Goal: Navigation & Orientation: Find specific page/section

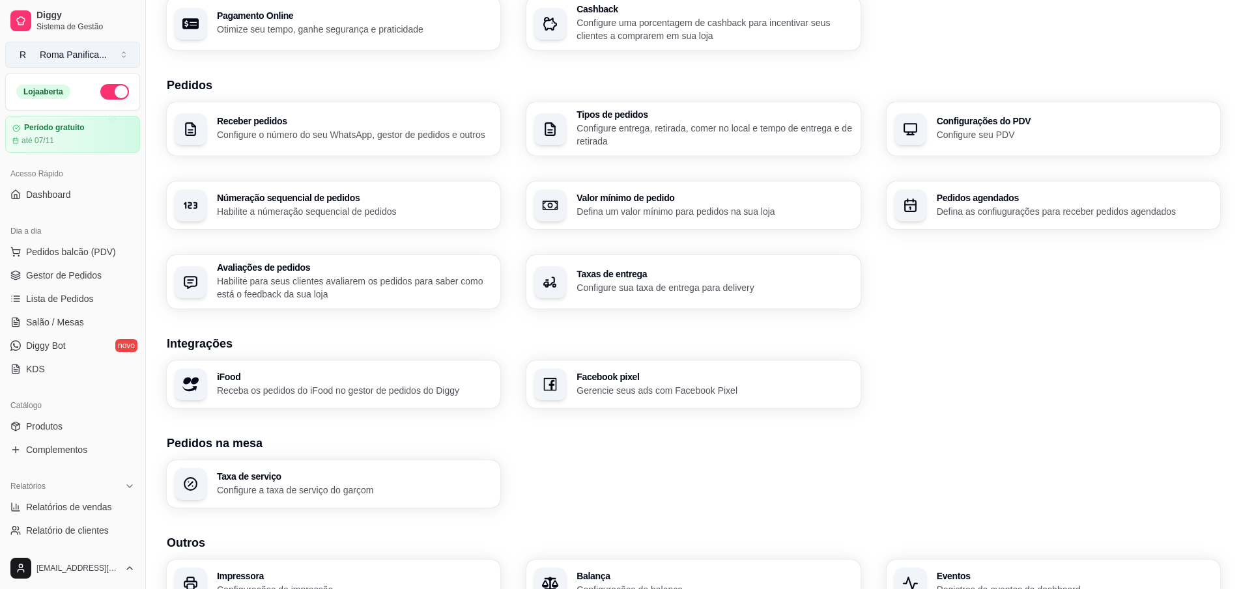
click at [112, 55] on button "R Roma Panifica ..." at bounding box center [72, 55] width 135 height 26
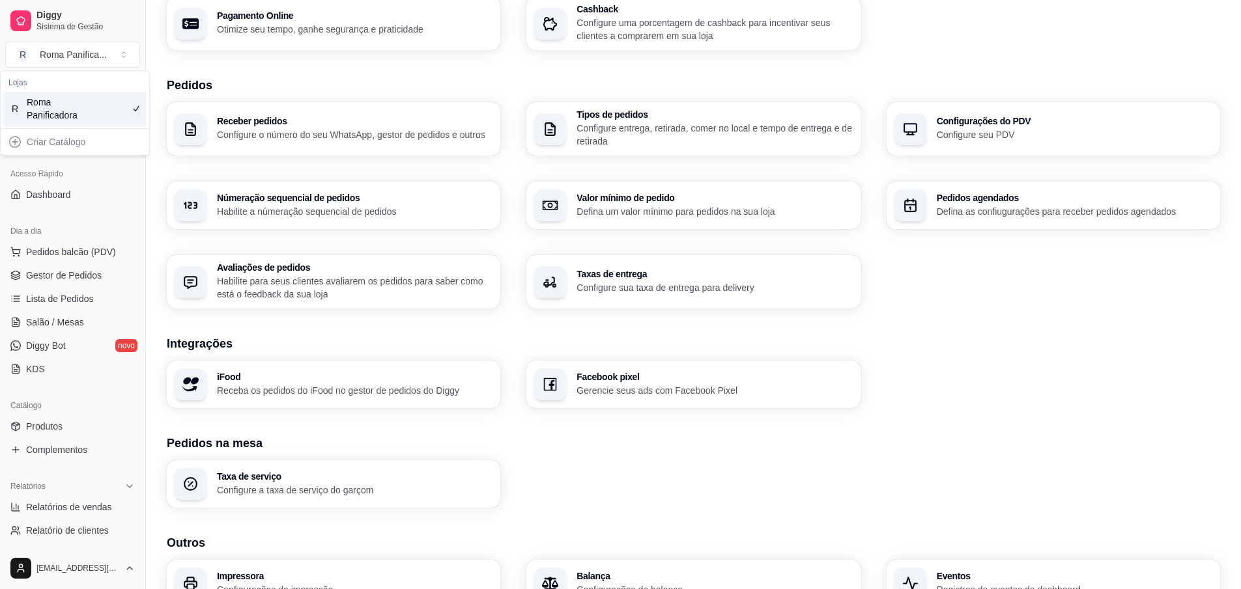
click at [73, 110] on div "Roma Panificadora" at bounding box center [56, 109] width 59 height 26
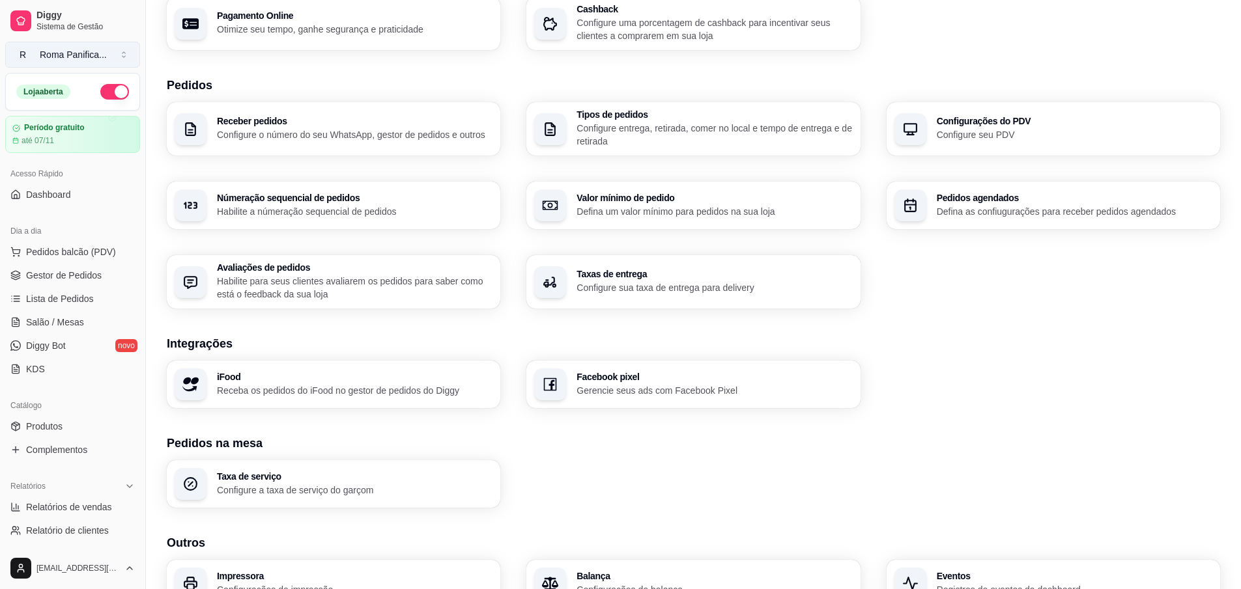
click at [82, 62] on button "R Roma Panifica ..." at bounding box center [72, 55] width 135 height 26
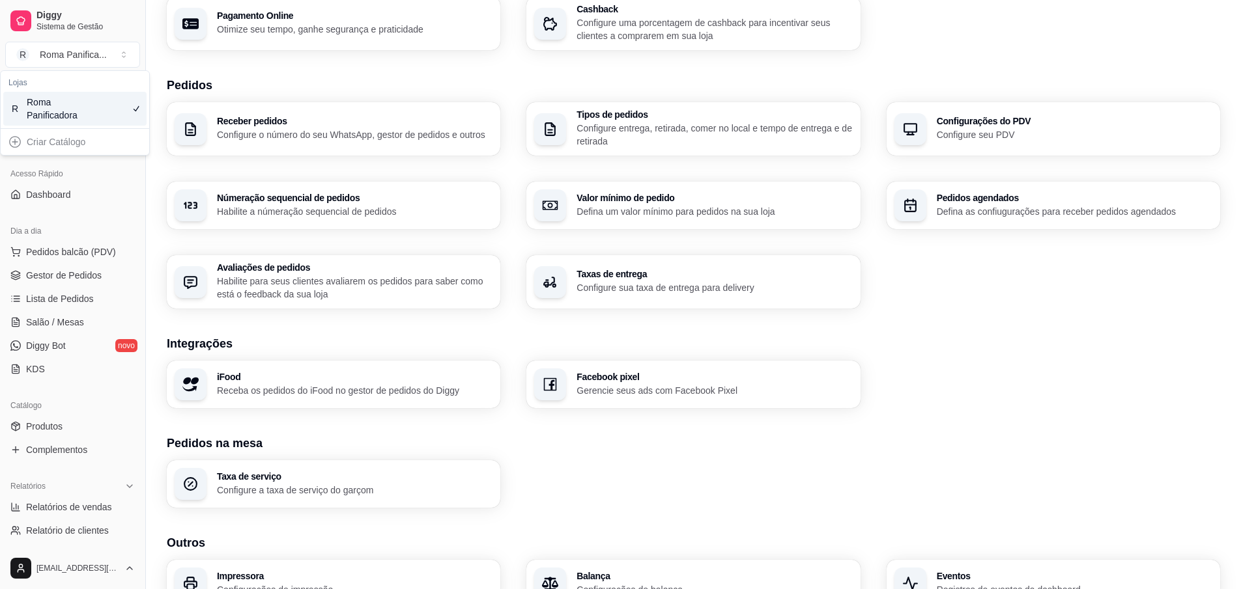
click at [13, 138] on div "Criar Catálogo" at bounding box center [74, 142] width 143 height 21
click at [20, 146] on div "Criar Catálogo" at bounding box center [74, 142] width 143 height 21
click at [51, 146] on div "Criar Catálogo" at bounding box center [74, 142] width 143 height 21
click at [85, 143] on div "Criar Catálogo" at bounding box center [74, 142] width 143 height 21
drag, startPoint x: 65, startPoint y: 147, endPoint x: 0, endPoint y: 140, distance: 65.5
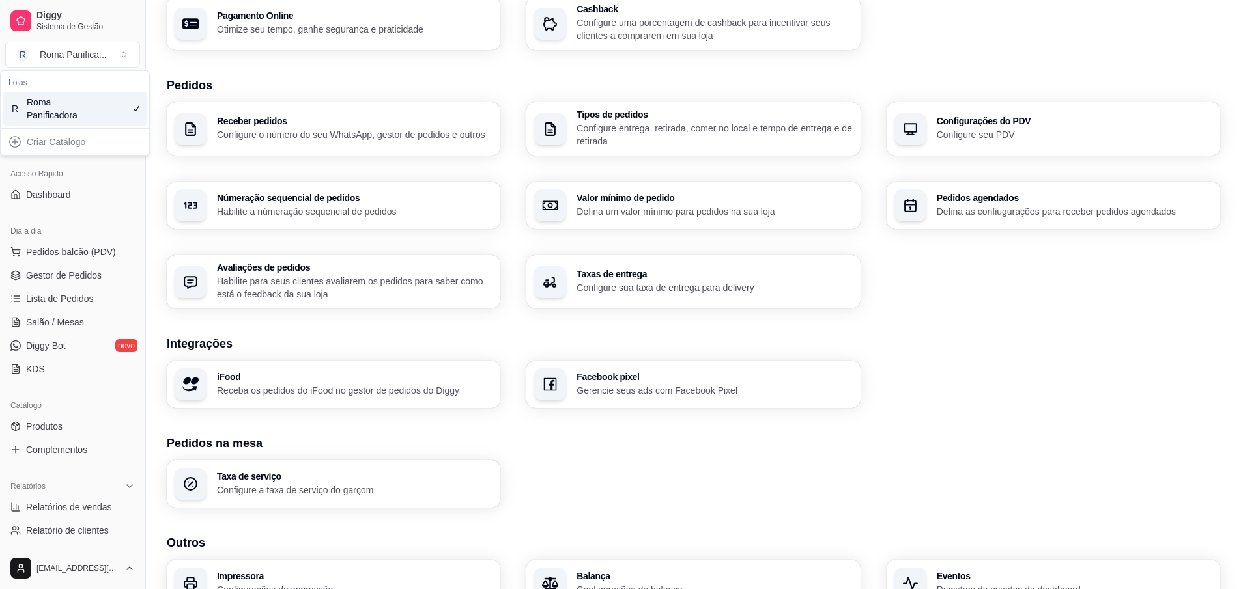
click at [65, 147] on div "Criar Catálogo" at bounding box center [74, 142] width 143 height 21
click at [1, 140] on div "Criar Catálogo" at bounding box center [75, 142] width 149 height 26
click at [20, 143] on div "Criar Catálogo" at bounding box center [74, 142] width 143 height 21
click at [64, 61] on button "R Roma Panifica ..." at bounding box center [72, 55] width 135 height 26
click at [72, 132] on article "Período gratuito" at bounding box center [53, 128] width 61 height 10
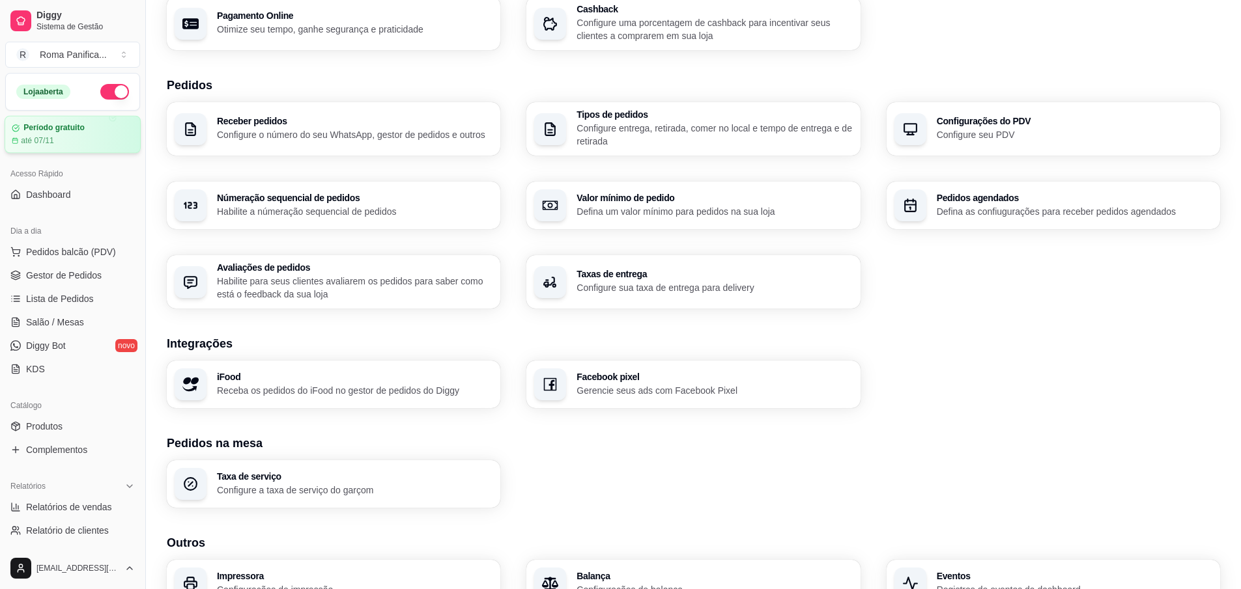
click at [46, 136] on article "até 07/11" at bounding box center [37, 140] width 33 height 10
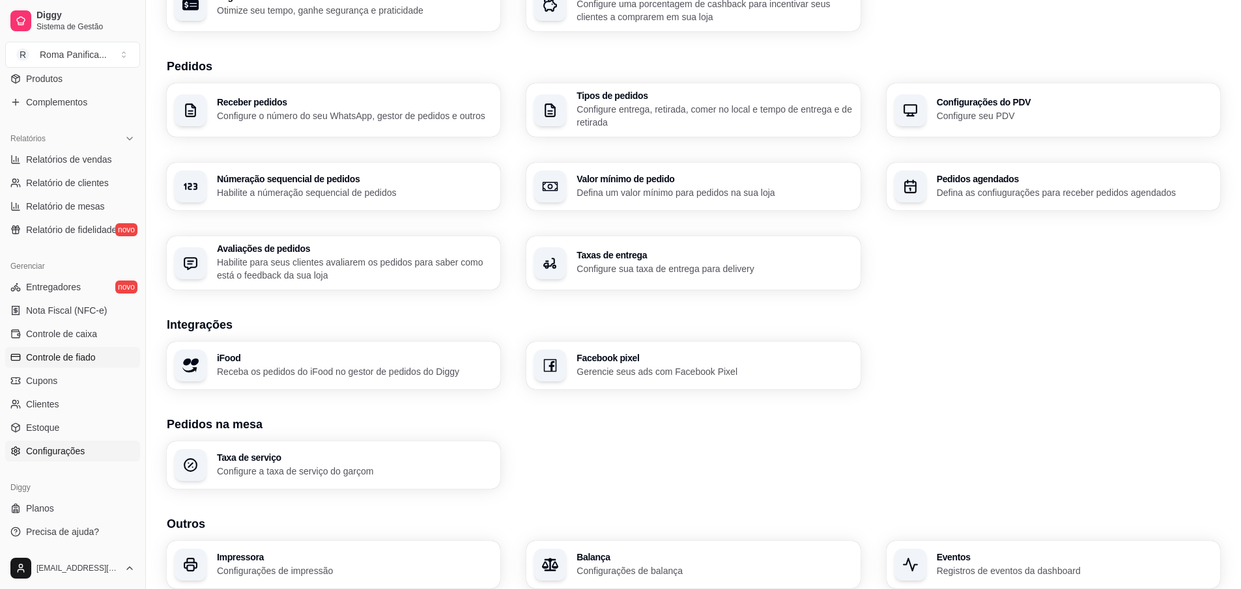
scroll to position [305, 0]
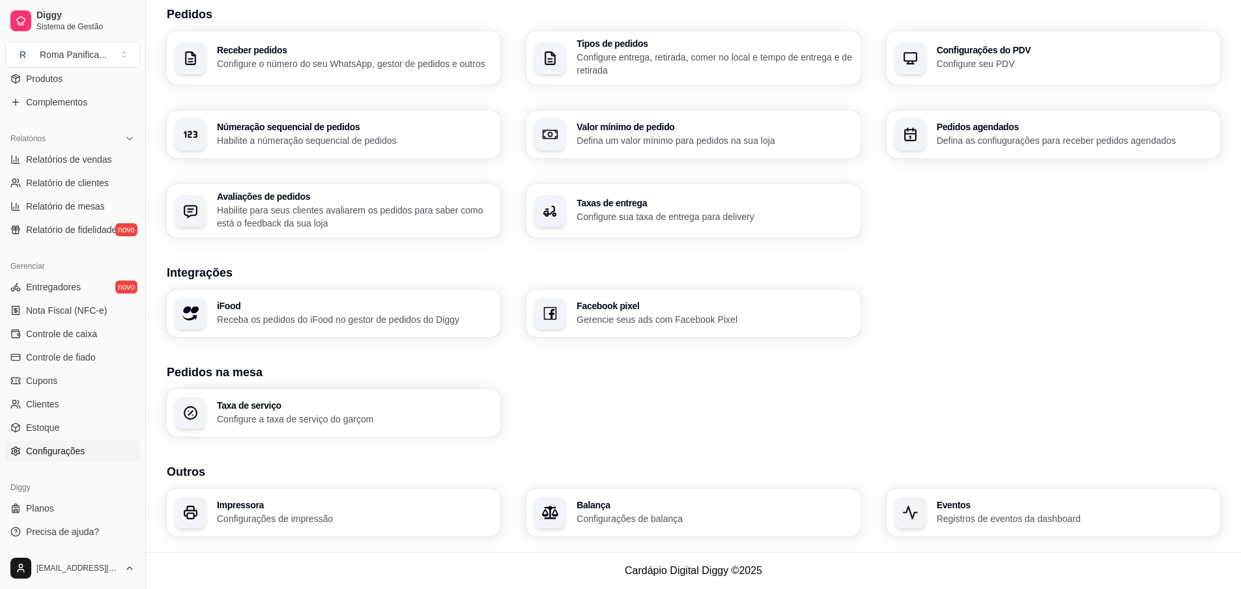
click at [54, 452] on span "Configurações" at bounding box center [55, 451] width 59 height 13
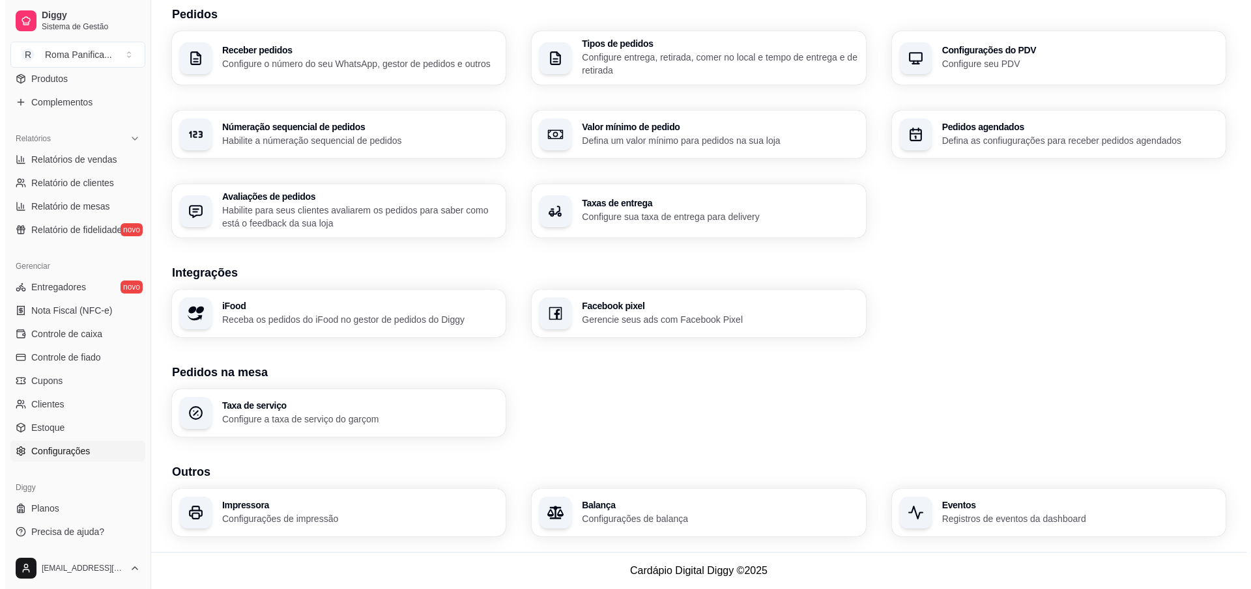
scroll to position [0, 0]
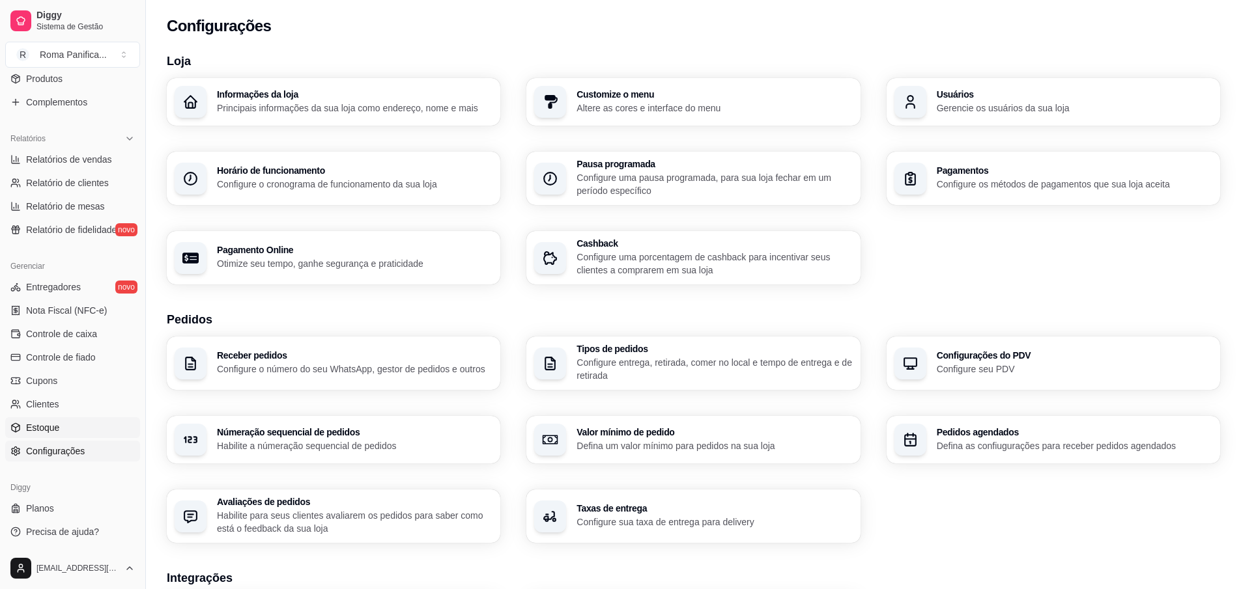
click at [60, 434] on link "Estoque" at bounding box center [72, 428] width 135 height 21
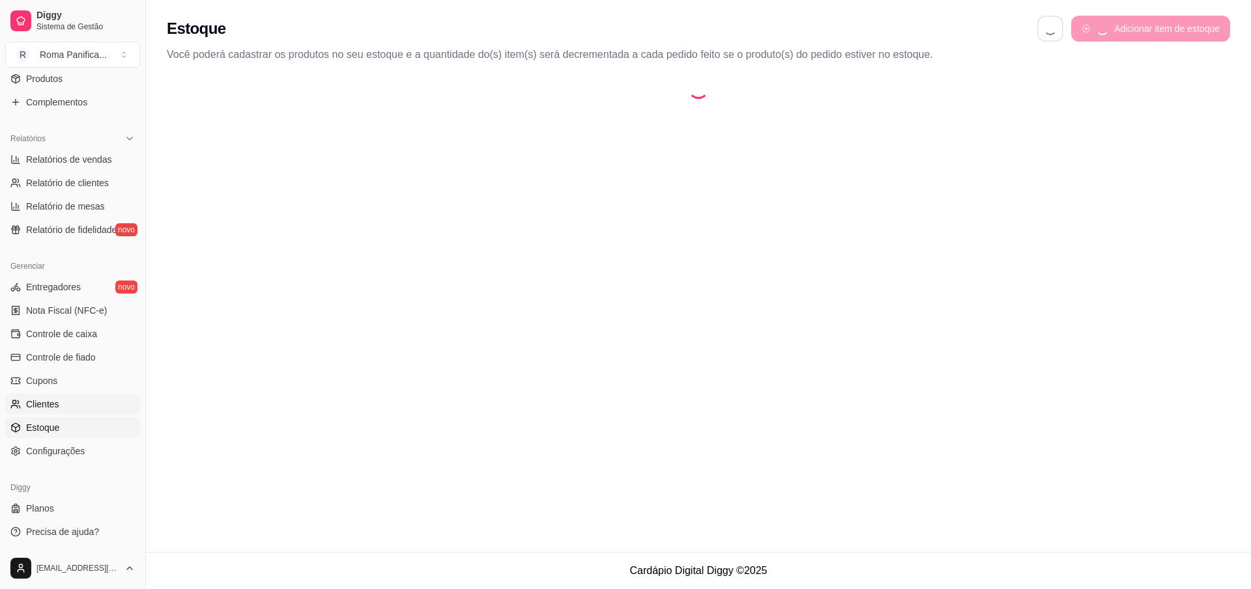
select select "QUANTITY_ORDER"
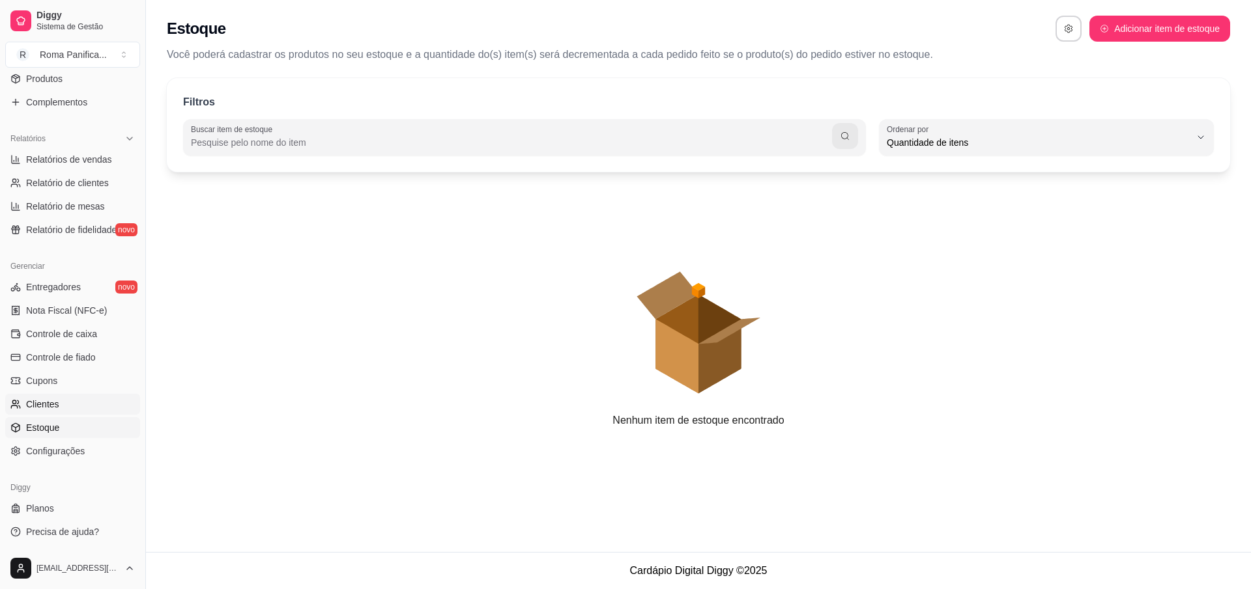
click at [62, 404] on link "Clientes" at bounding box center [72, 404] width 135 height 21
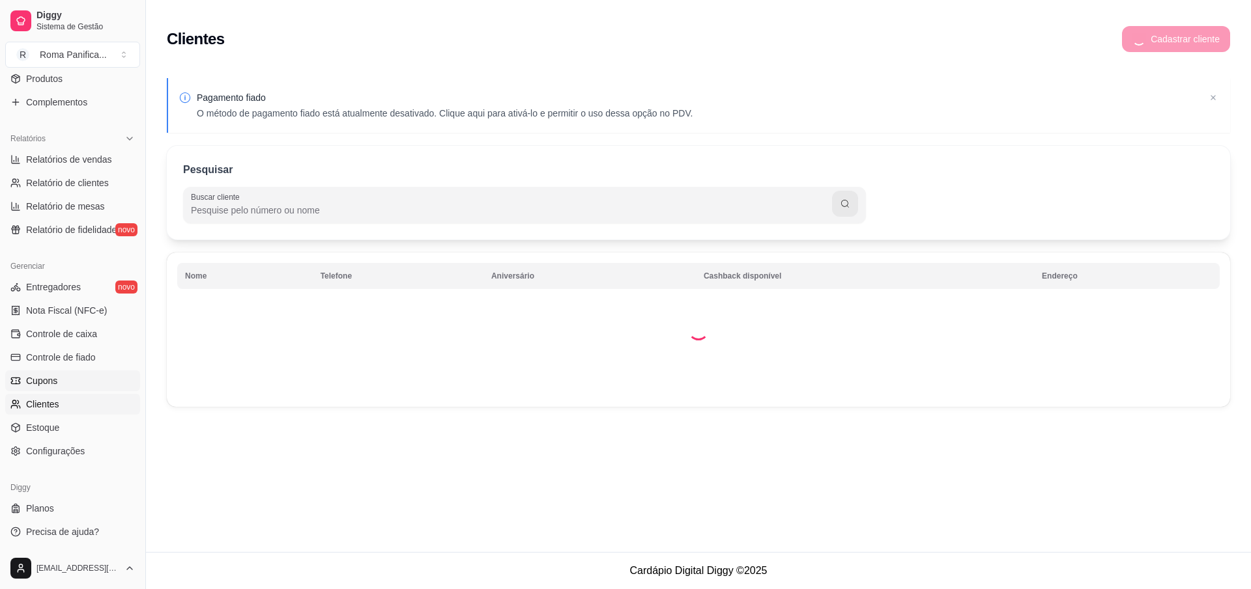
click at [61, 378] on link "Cupons" at bounding box center [72, 381] width 135 height 21
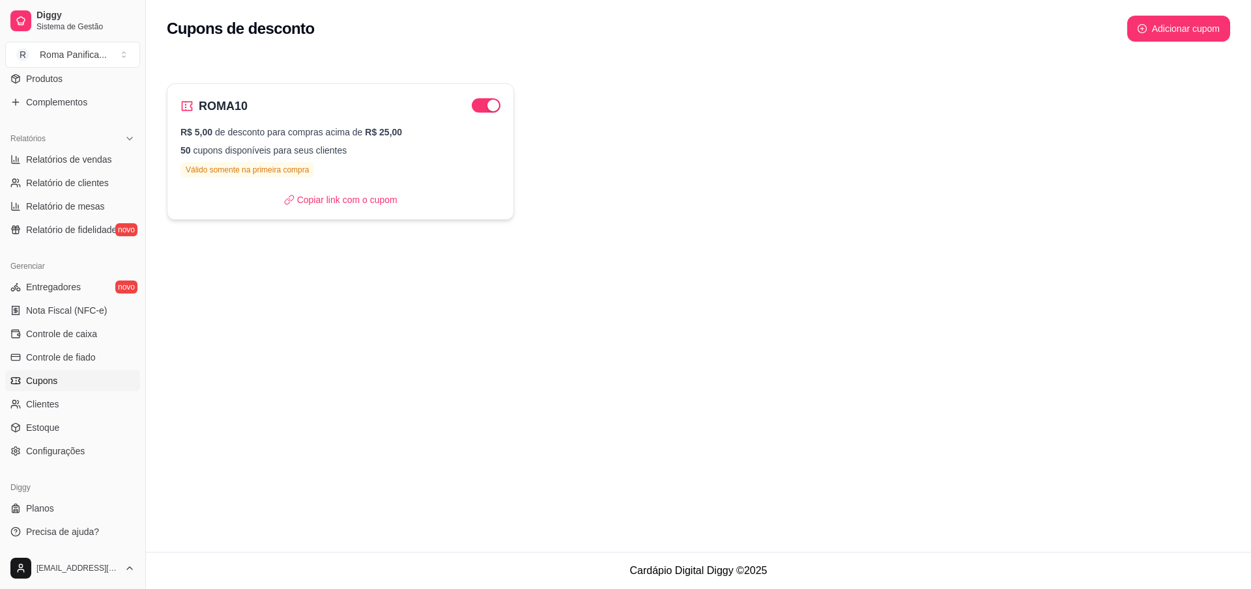
click at [283, 126] on p "R$ 5,00 de desconto para compras acima de R$ 25,00" at bounding box center [340, 132] width 320 height 13
select select "FIXED_VALUE"
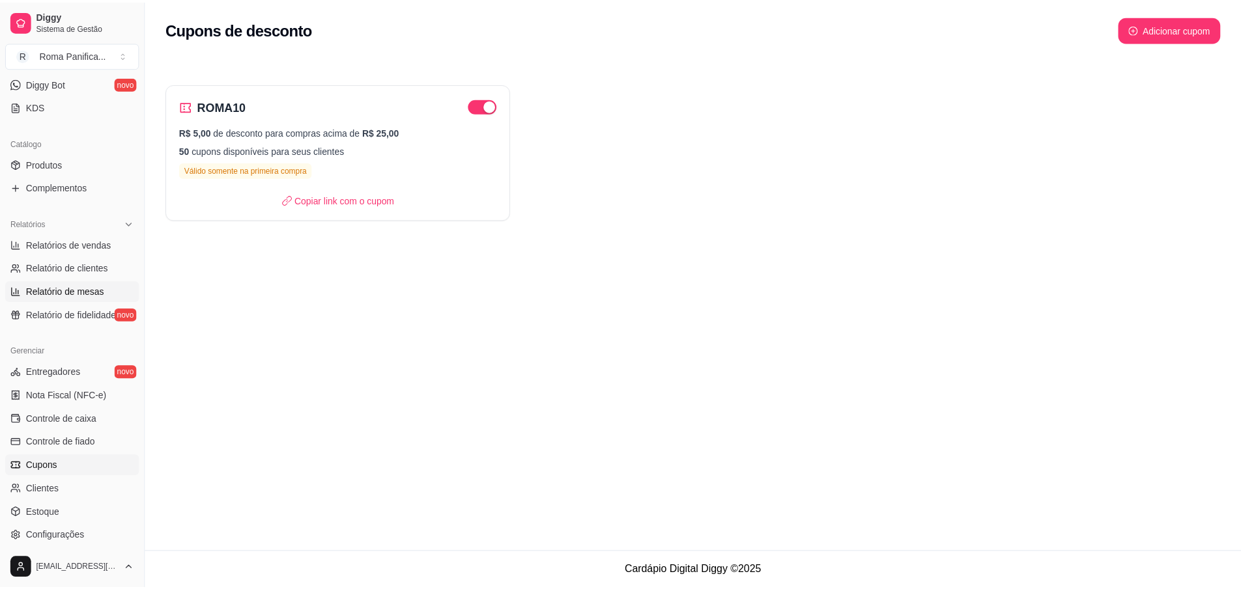
scroll to position [231, 0]
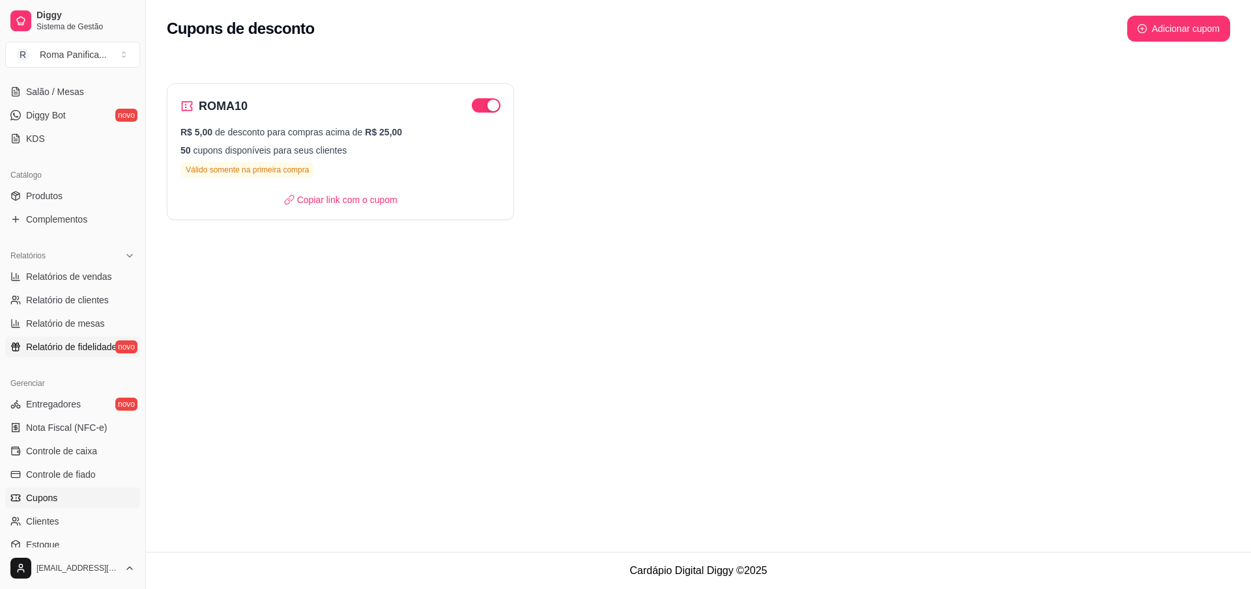
click at [46, 346] on span "Relatório de fidelidade" at bounding box center [71, 347] width 91 height 13
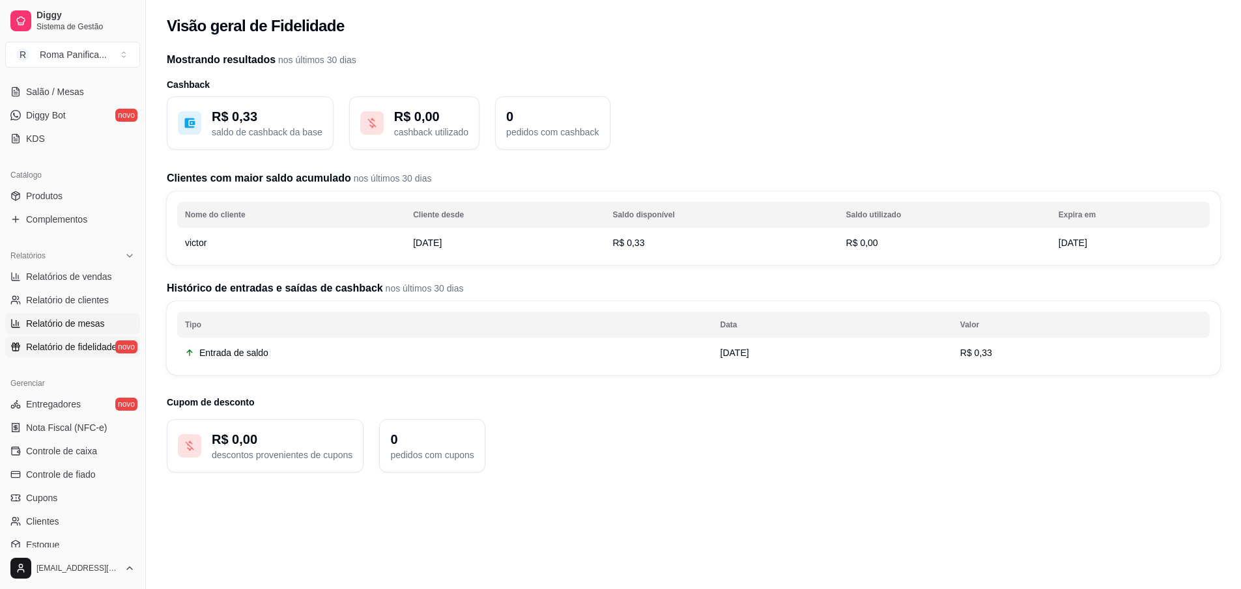
drag, startPoint x: 50, startPoint y: 322, endPoint x: 61, endPoint y: 328, distance: 12.5
click at [50, 322] on span "Relatório de mesas" at bounding box center [65, 323] width 79 height 13
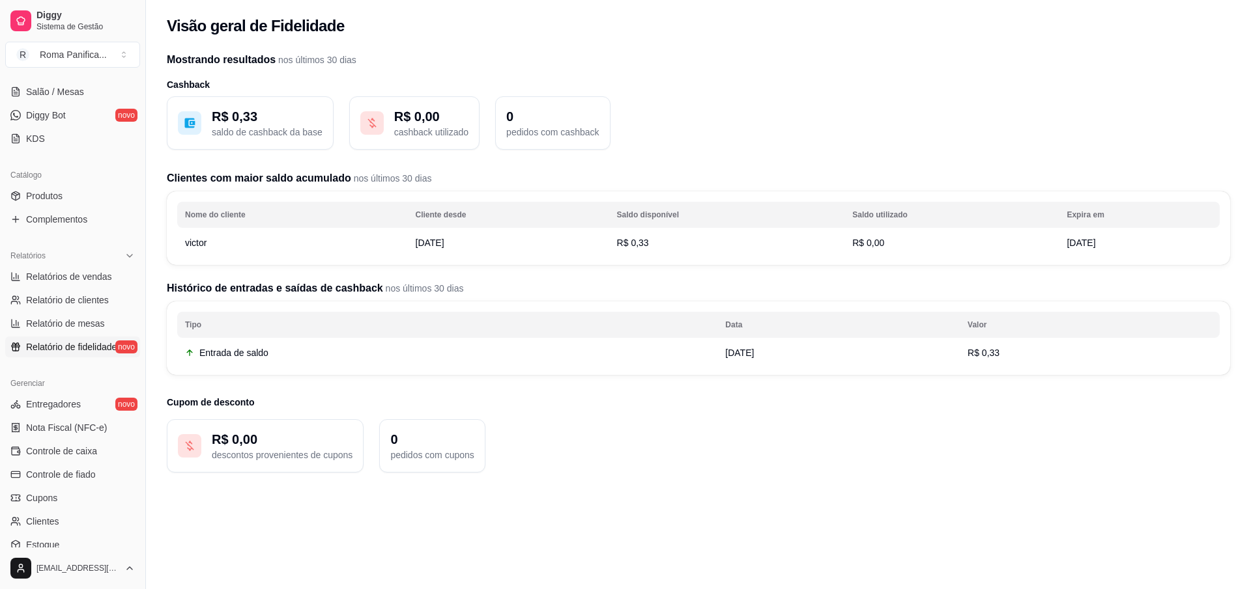
select select "TOTAL_OF_ORDERS"
select select "7"
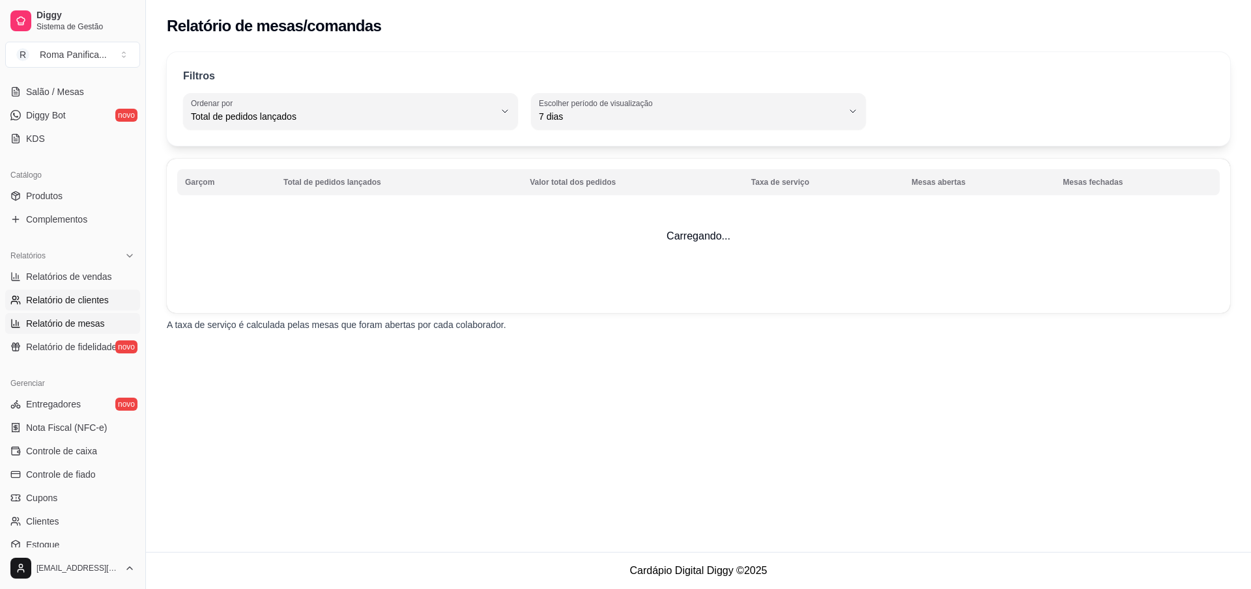
click at [92, 302] on span "Relatório de clientes" at bounding box center [67, 300] width 83 height 13
select select "30"
select select "HIGHEST_TOTAL_SPENT_WITH_ORDERS"
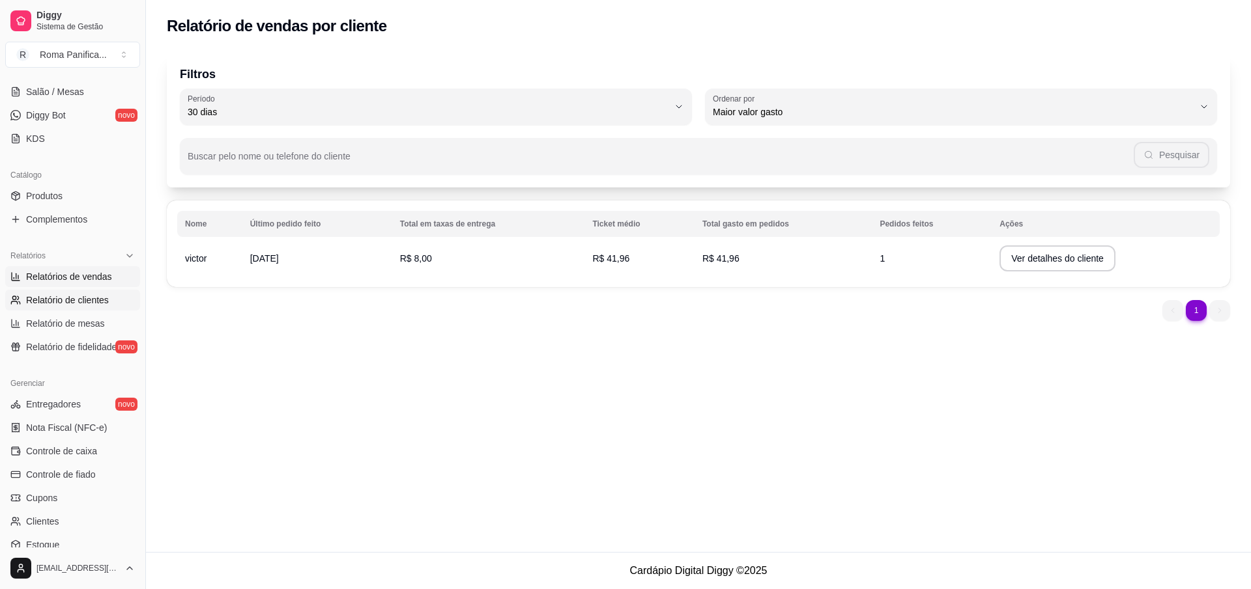
click at [83, 283] on span "Relatórios de vendas" at bounding box center [69, 276] width 86 height 13
select select "ALL"
select select "0"
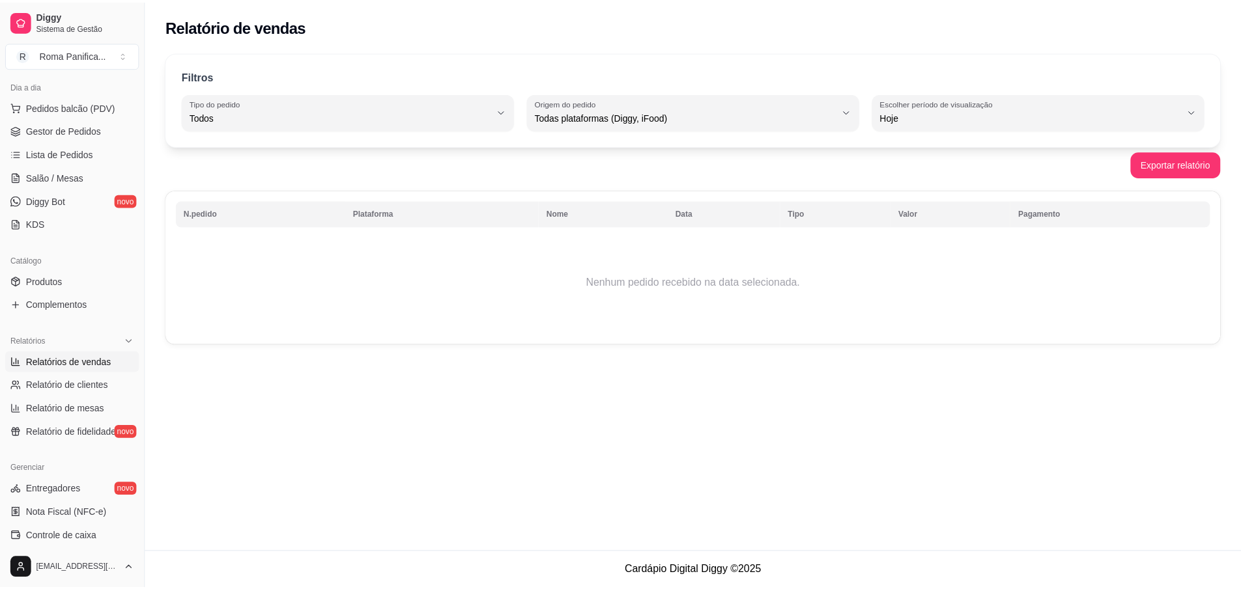
scroll to position [113, 0]
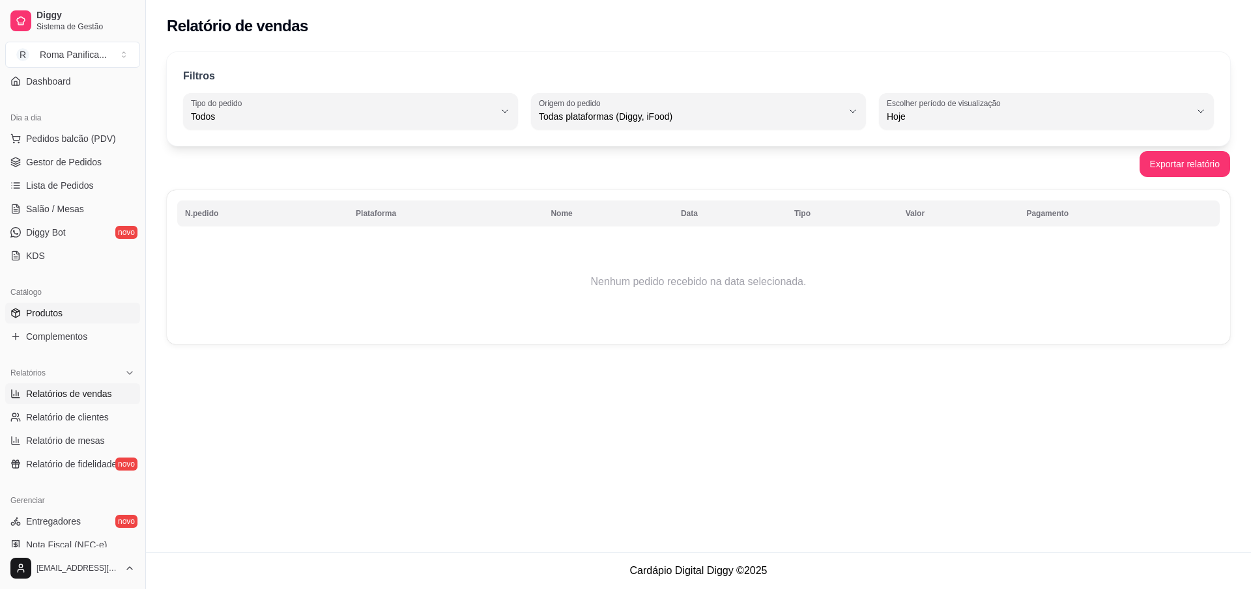
click at [41, 315] on span "Produtos" at bounding box center [44, 313] width 36 height 13
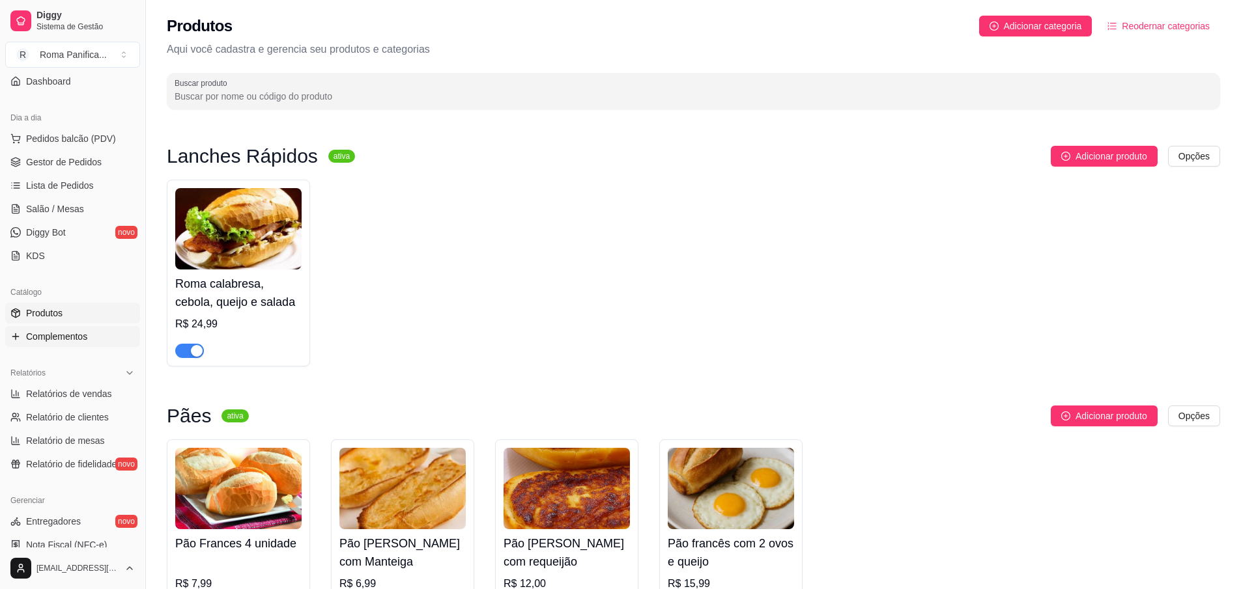
click at [78, 342] on span "Complementos" at bounding box center [56, 336] width 61 height 13
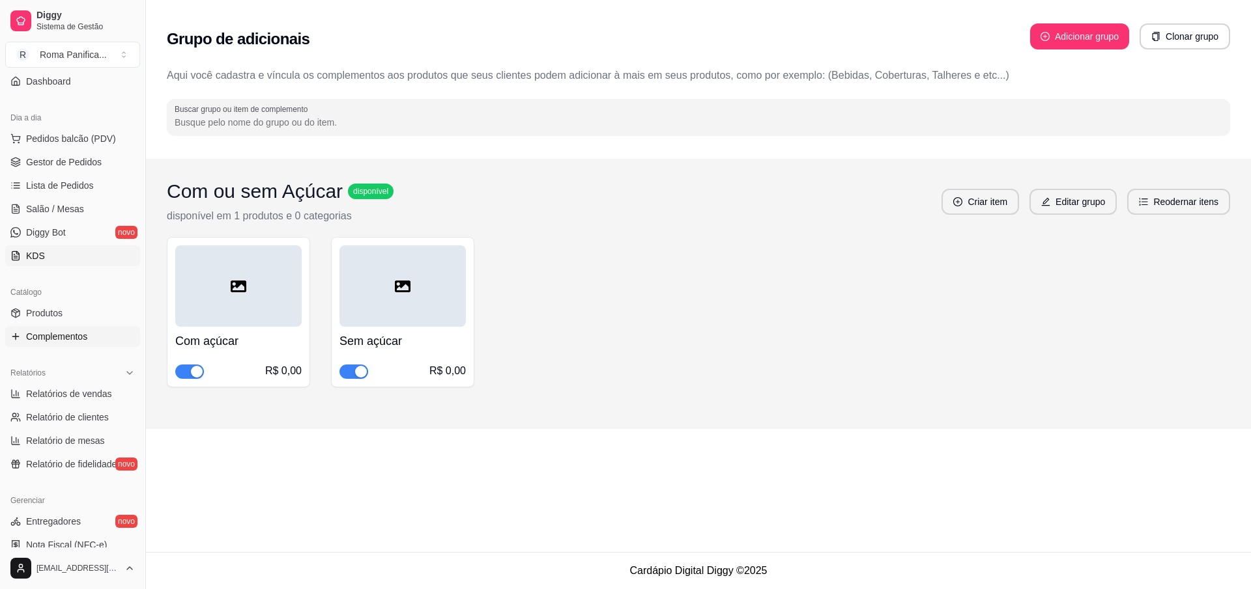
click at [44, 261] on link "KDS" at bounding box center [72, 256] width 135 height 21
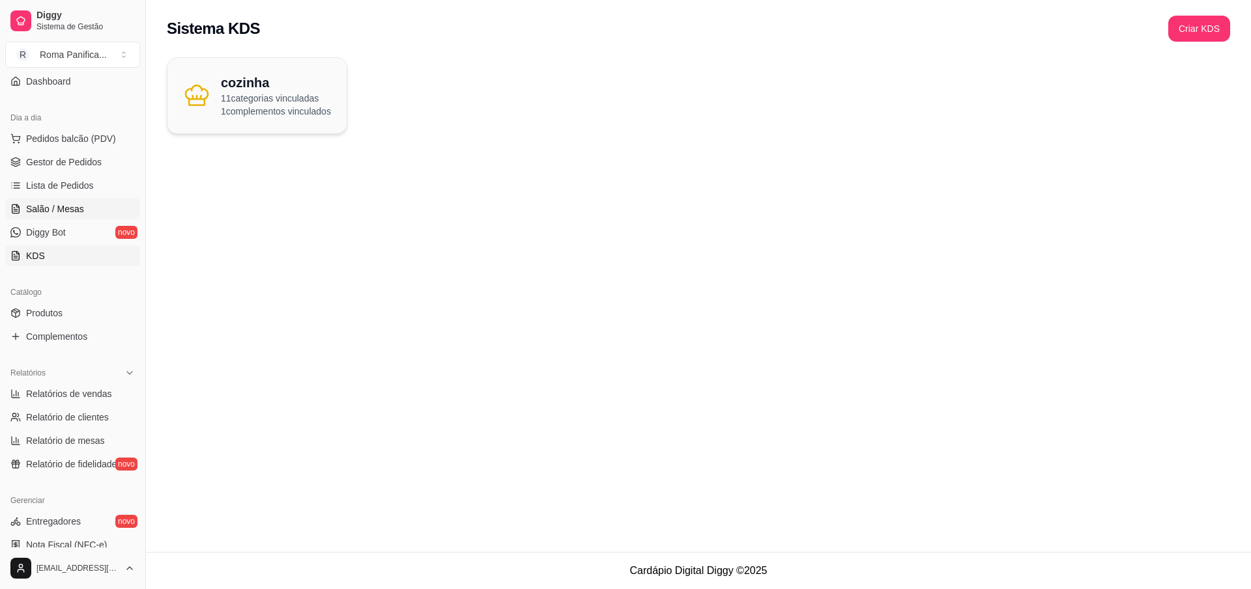
click at [53, 203] on span "Salão / Mesas" at bounding box center [55, 209] width 58 height 13
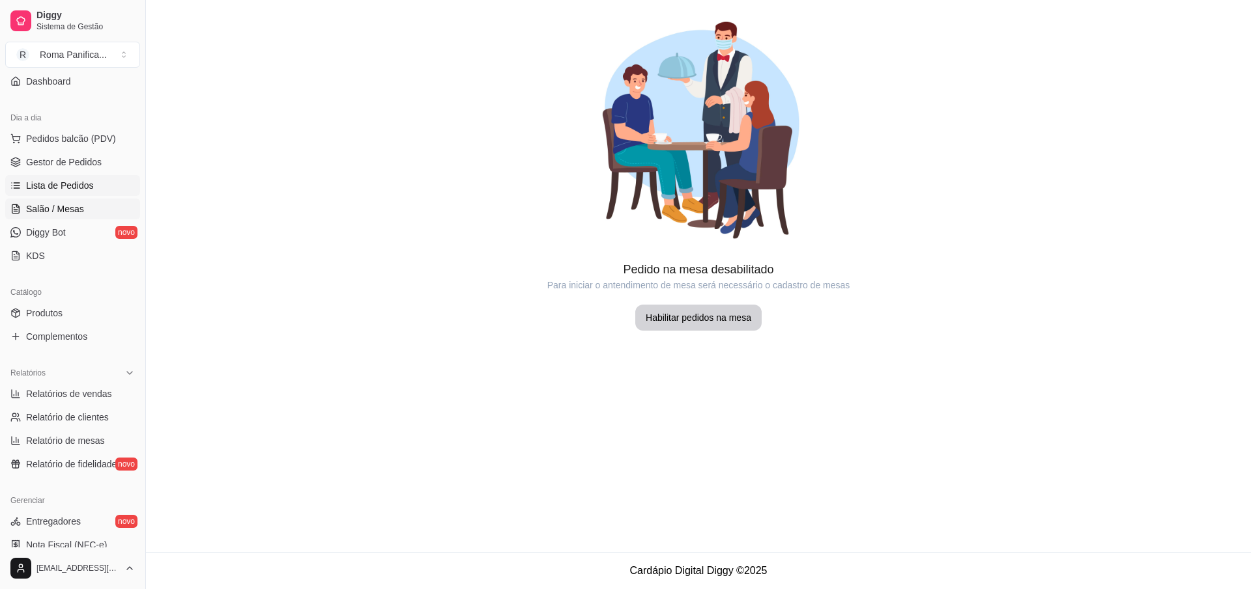
click at [76, 186] on span "Lista de Pedidos" at bounding box center [60, 185] width 68 height 13
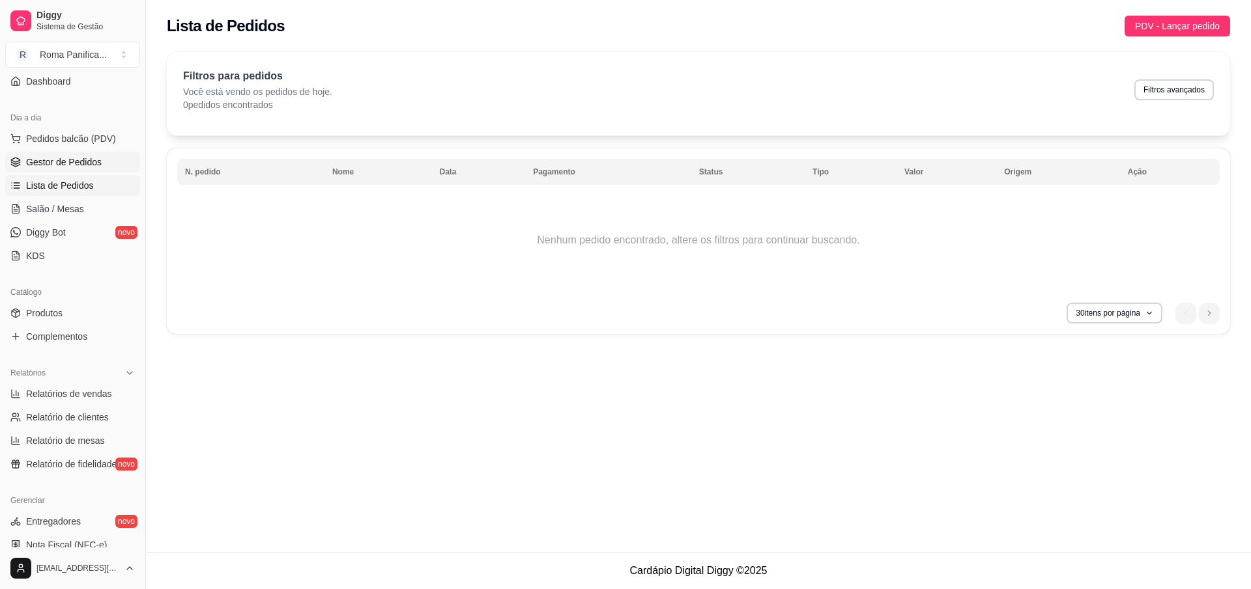
click at [78, 160] on span "Gestor de Pedidos" at bounding box center [64, 162] width 76 height 13
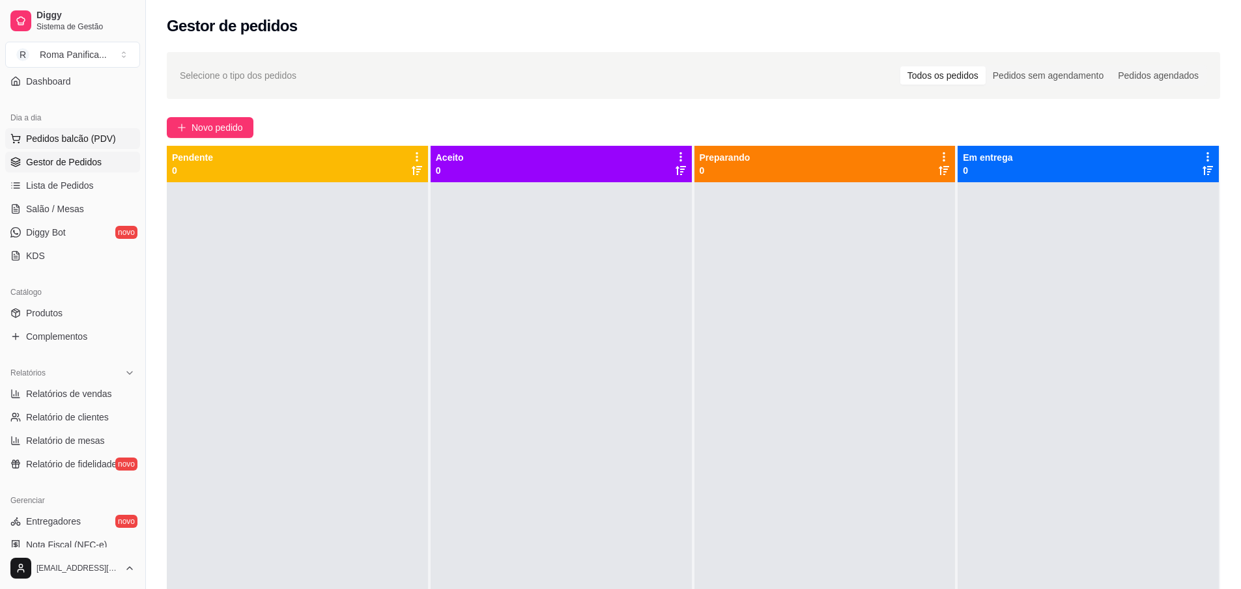
click at [83, 138] on span "Pedidos balcão (PDV)" at bounding box center [71, 138] width 90 height 13
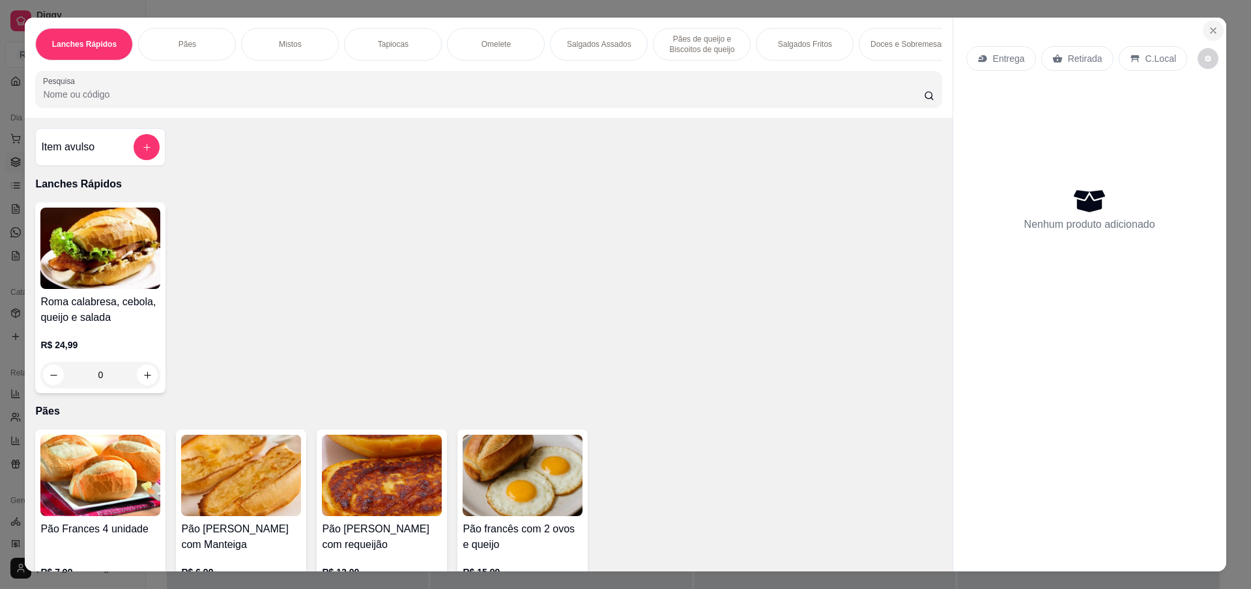
click at [1212, 29] on icon "Close" at bounding box center [1213, 30] width 10 height 10
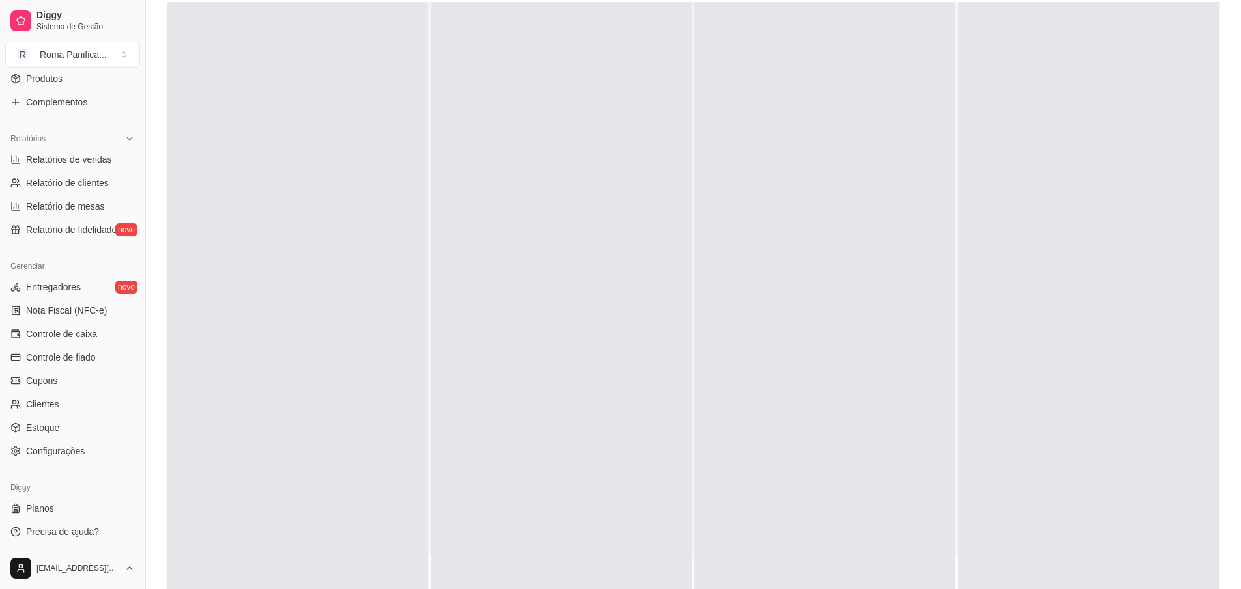
scroll to position [199, 0]
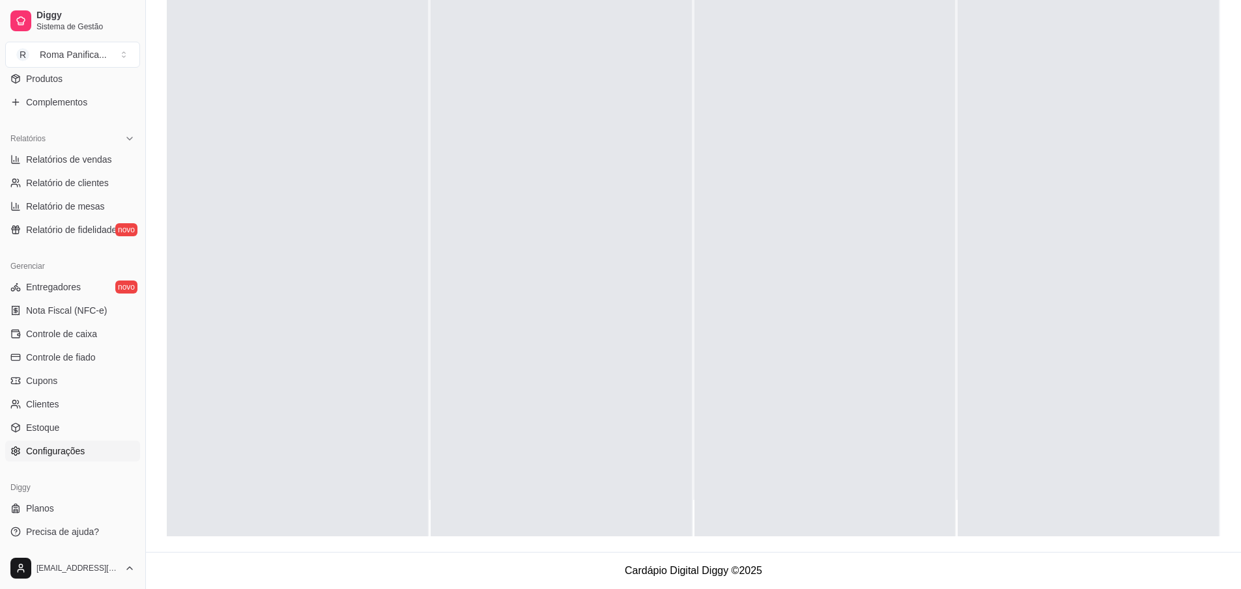
click at [63, 445] on span "Configurações" at bounding box center [55, 451] width 59 height 13
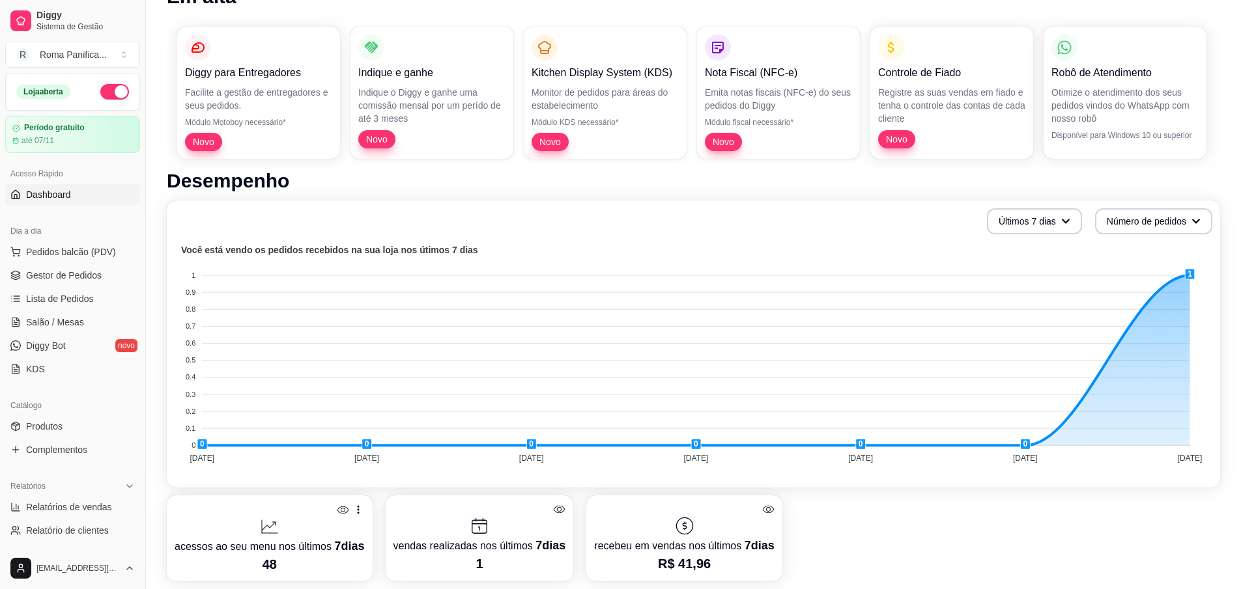
scroll to position [117, 0]
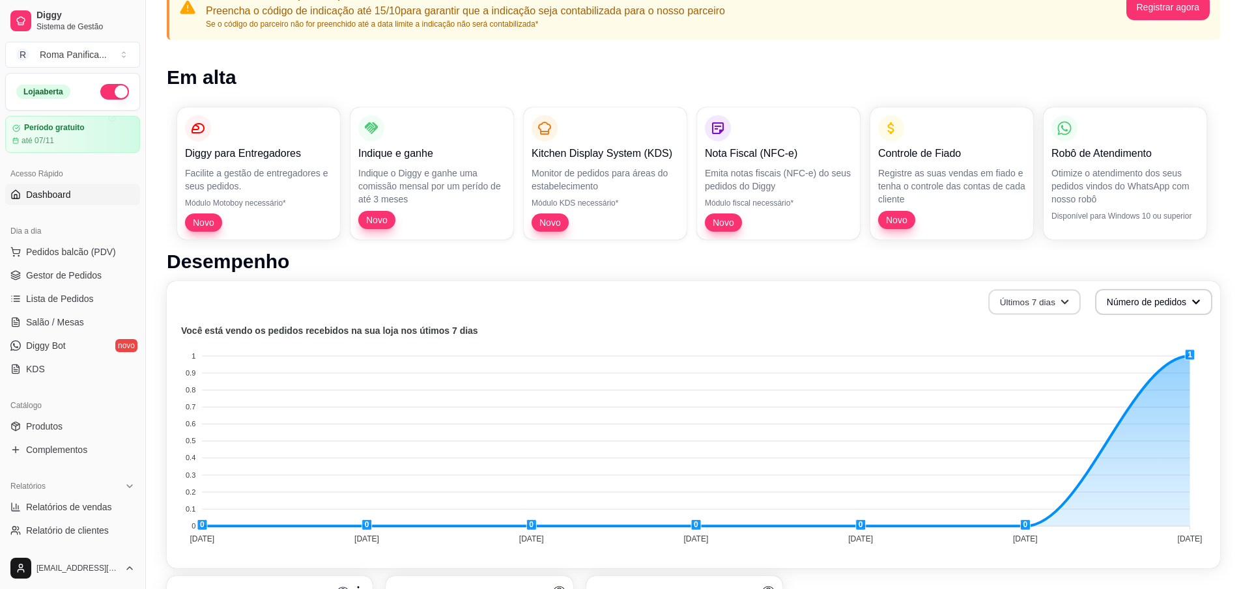
click at [1065, 302] on icon "button" at bounding box center [1065, 302] width 8 height 5
click at [1166, 307] on button "Número de pedidos" at bounding box center [1153, 302] width 117 height 26
click at [1166, 307] on button "Número de pedidos" at bounding box center [1154, 302] width 114 height 25
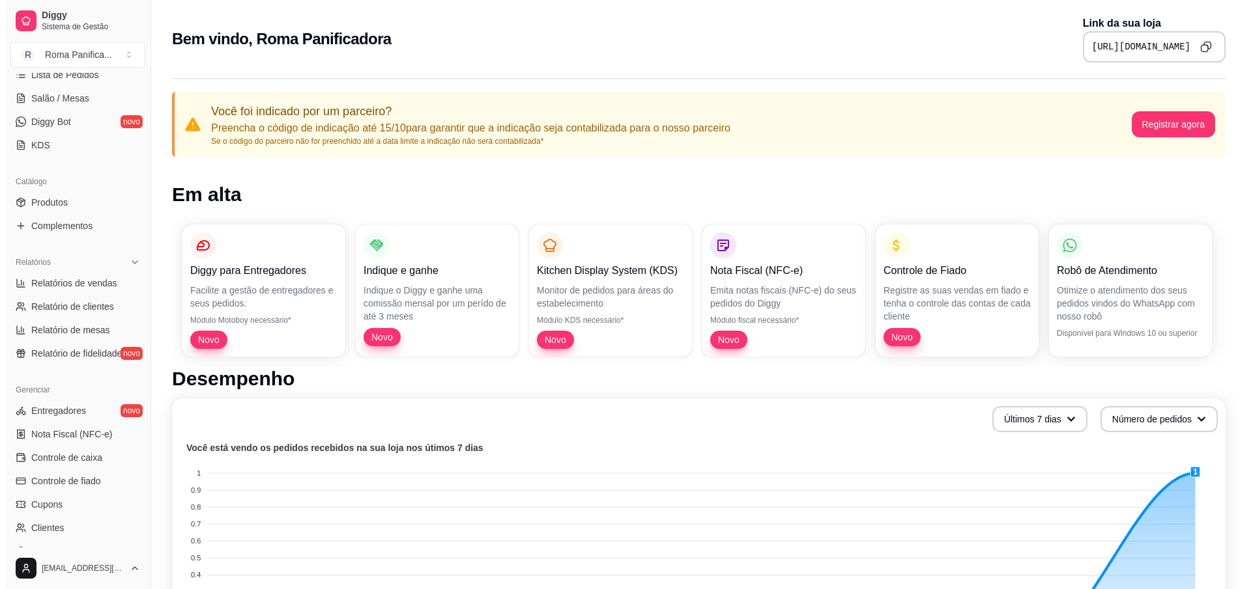
scroll to position [234, 0]
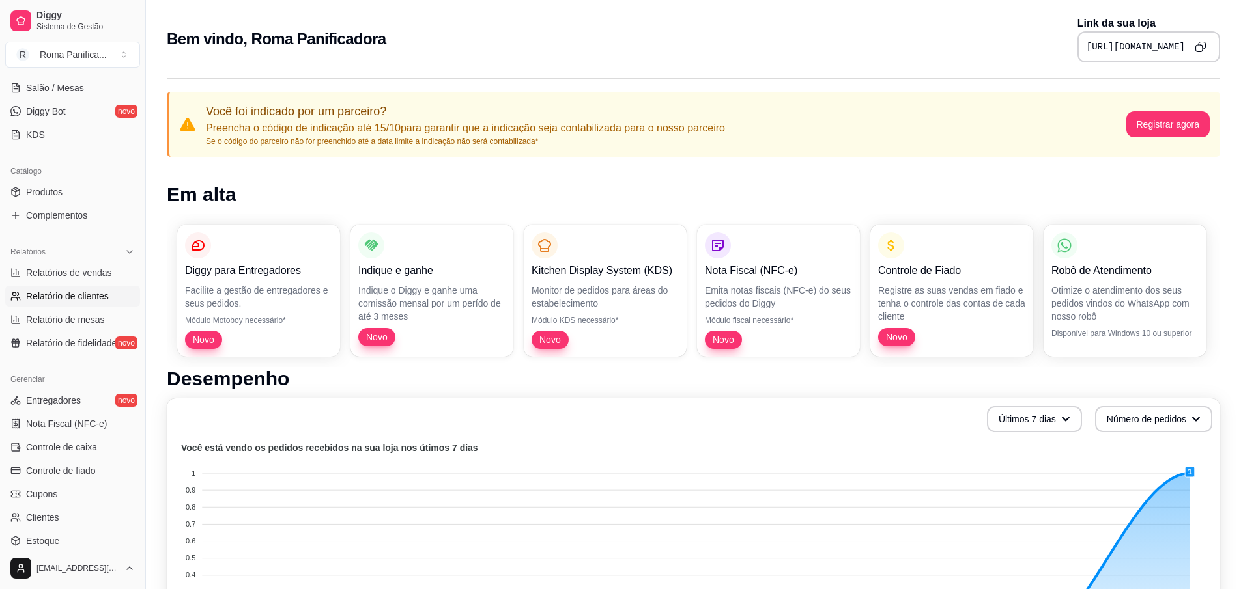
click at [85, 300] on span "Relatório de clientes" at bounding box center [67, 296] width 83 height 13
select select "30"
select select "HIGHEST_TOTAL_SPENT_WITH_ORDERS"
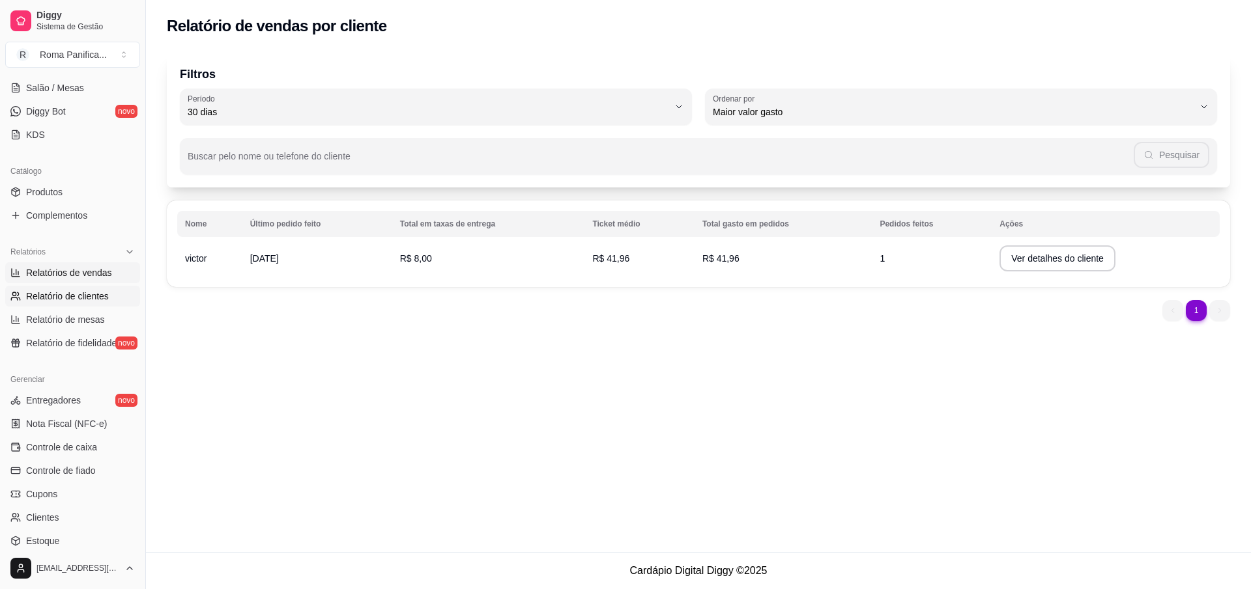
click at [72, 278] on span "Relatórios de vendas" at bounding box center [69, 272] width 86 height 13
select select "ALL"
select select "0"
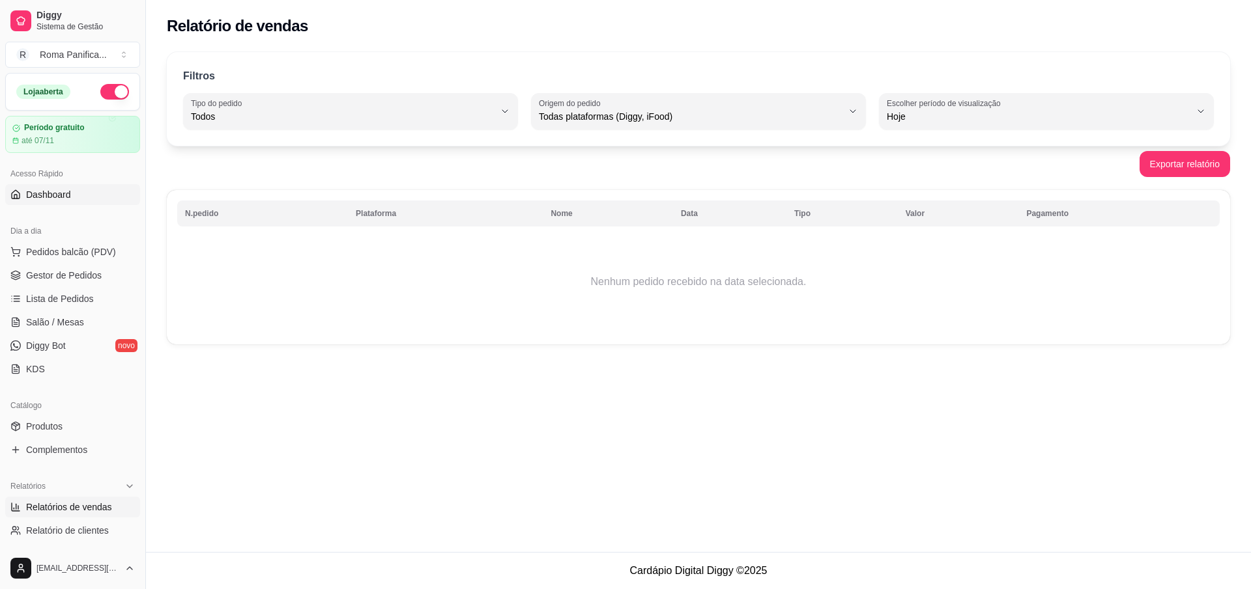
drag, startPoint x: 56, startPoint y: 196, endPoint x: 72, endPoint y: 198, distance: 15.8
click at [56, 197] on span "Dashboard" at bounding box center [48, 194] width 45 height 13
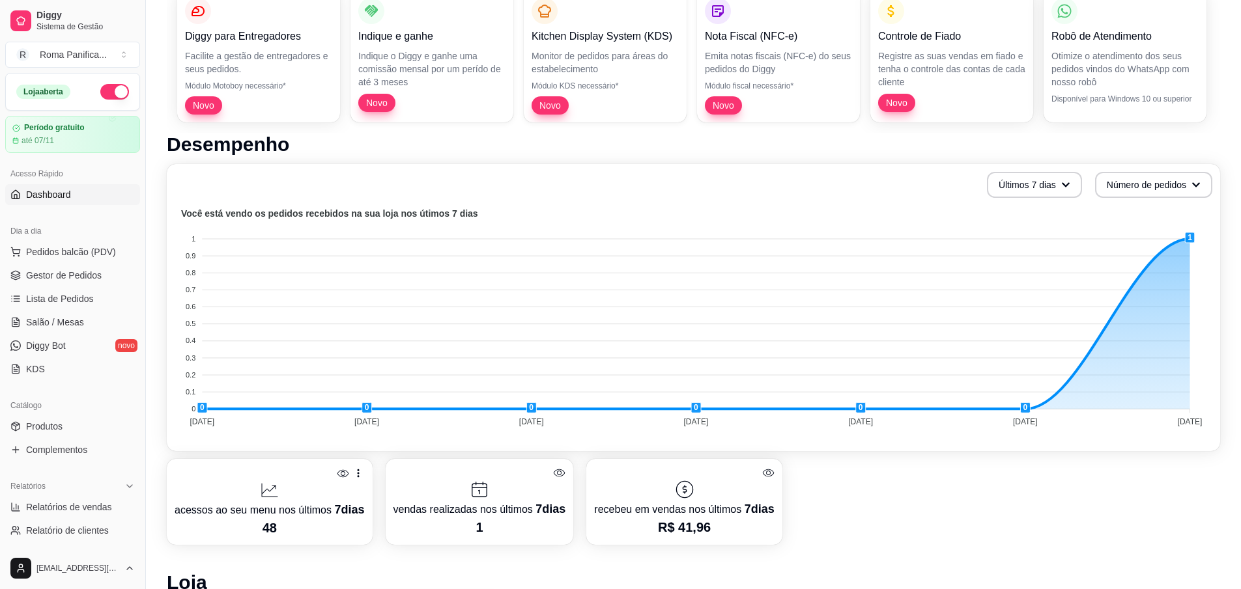
scroll to position [586, 0]
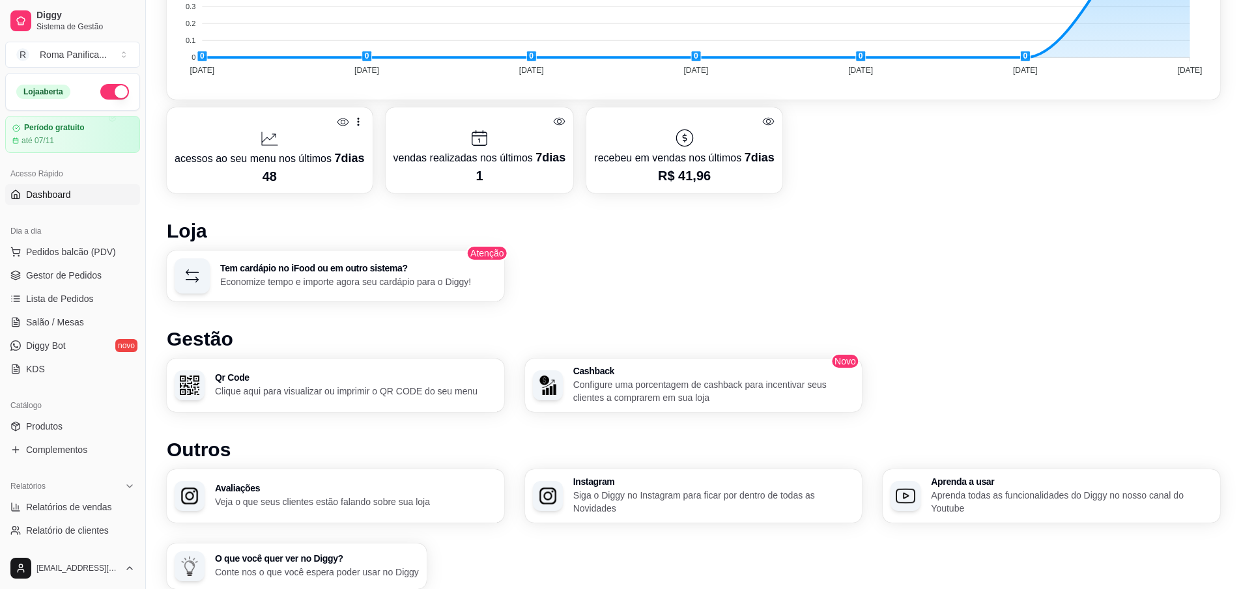
click at [317, 156] on p "acessos ao seu menu nos últimos 7 dias" at bounding box center [270, 158] width 190 height 18
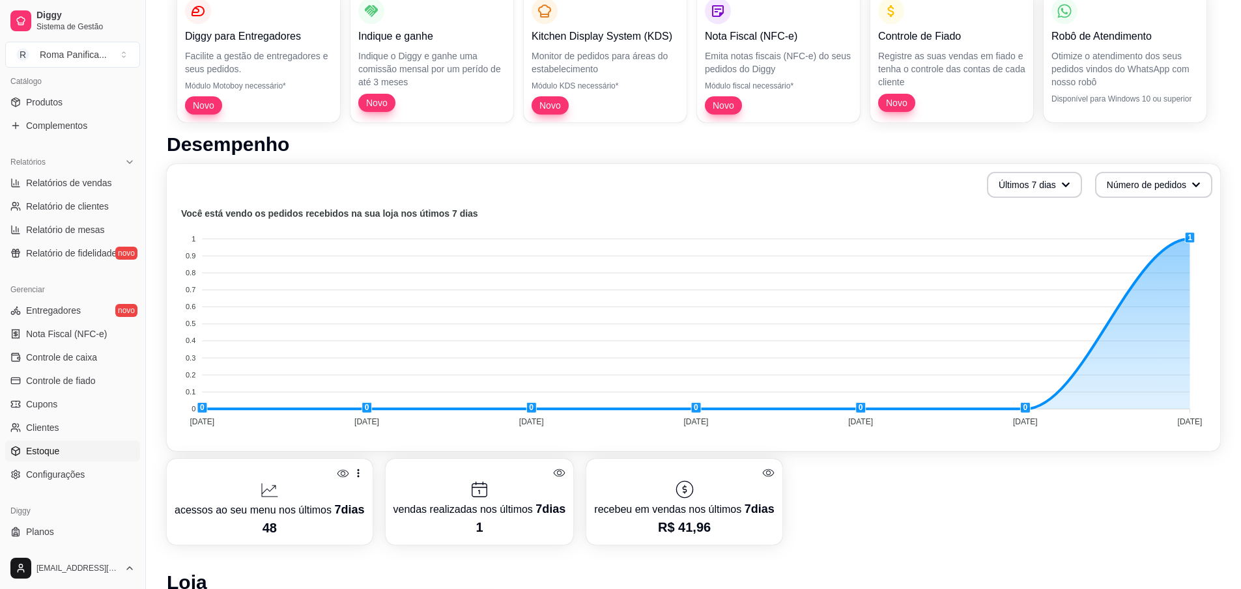
scroll to position [348, 0]
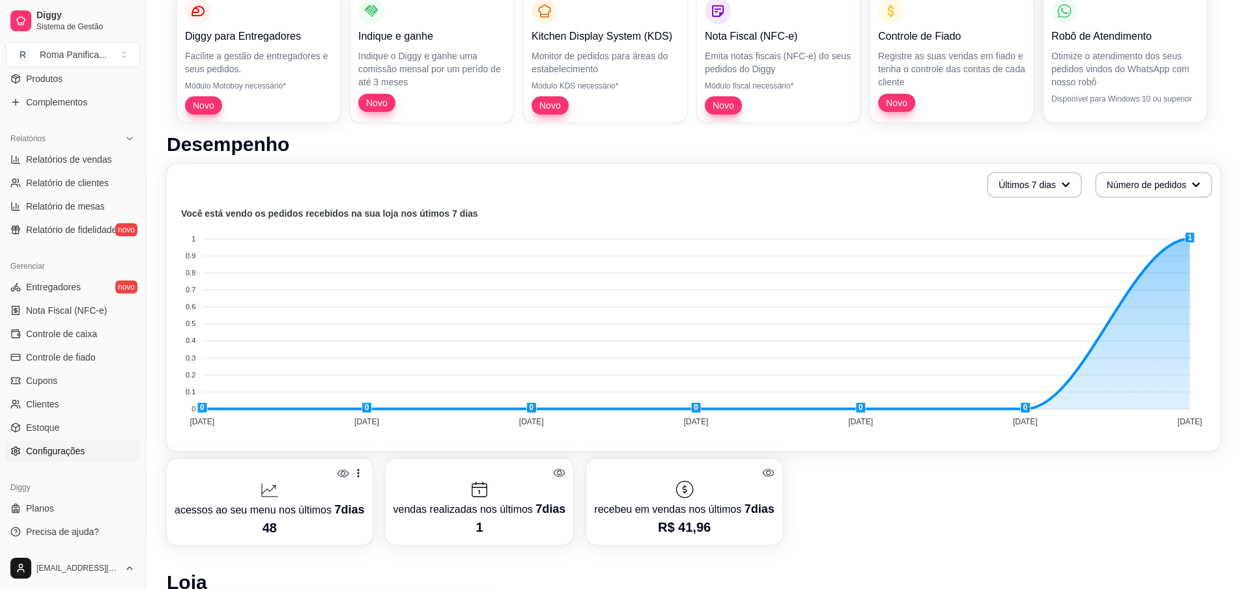
click at [66, 449] on span "Configurações" at bounding box center [55, 451] width 59 height 13
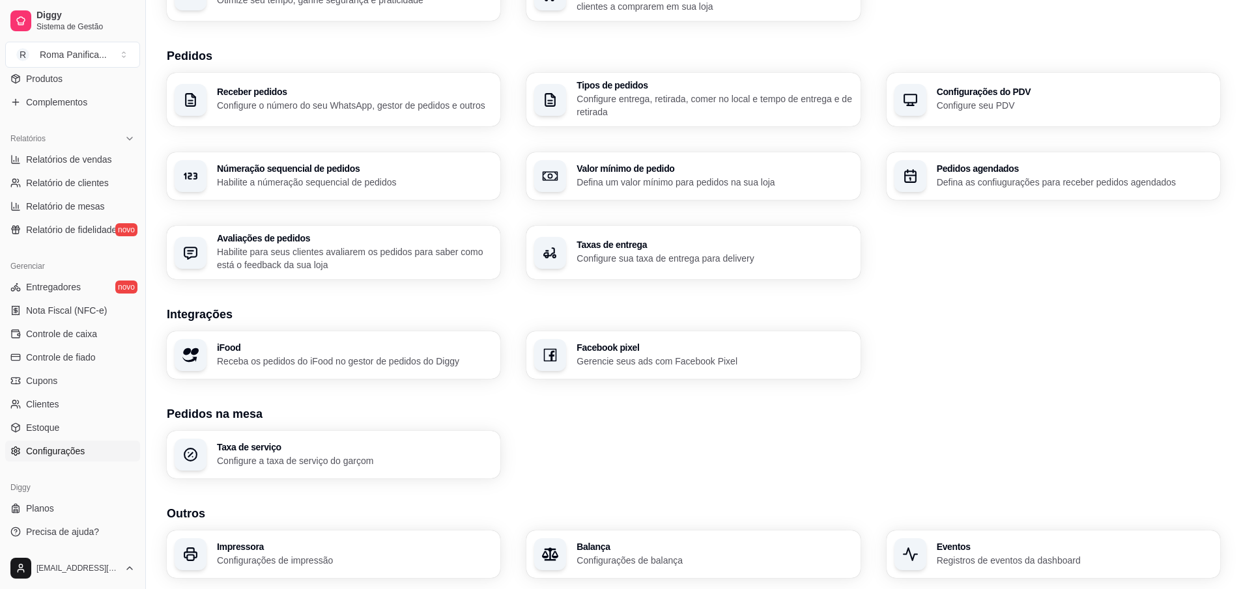
scroll to position [305, 0]
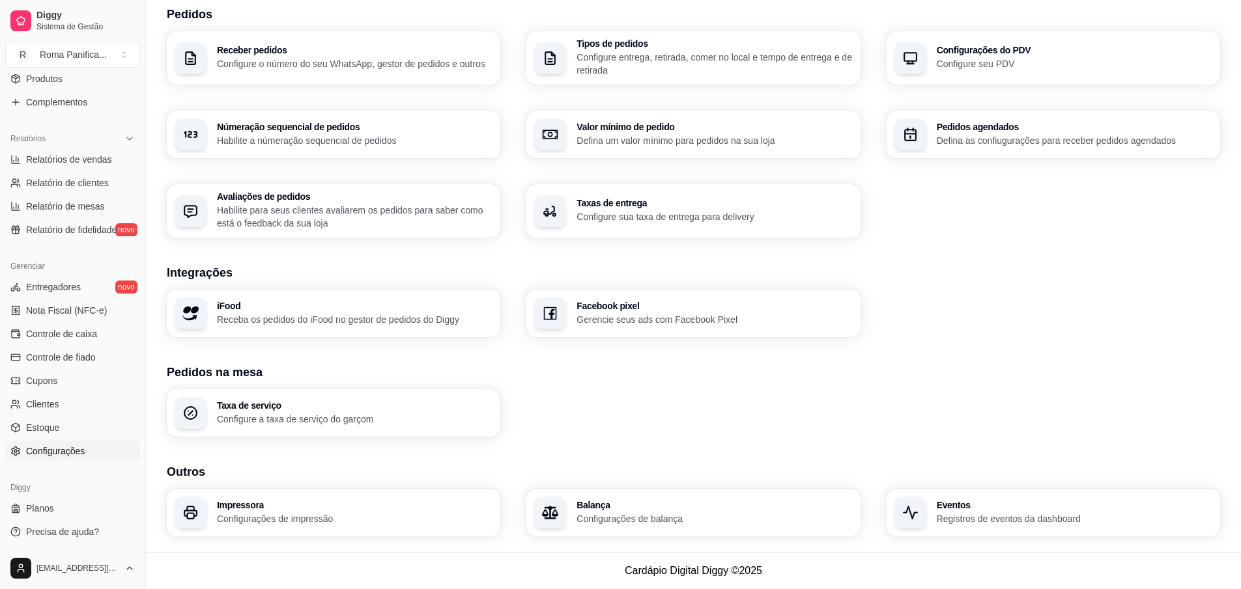
drag, startPoint x: 609, startPoint y: 282, endPoint x: 611, endPoint y: 292, distance: 10.0
click at [609, 283] on section "Integrações iFood Receba os pedidos do iFood no gestor de pedidos do Diggy Face…" at bounding box center [693, 301] width 1053 height 74
click at [620, 312] on div "Facebook pixel Gerencie seus ads com Facebook Pixel" at bounding box center [714, 314] width 276 height 25
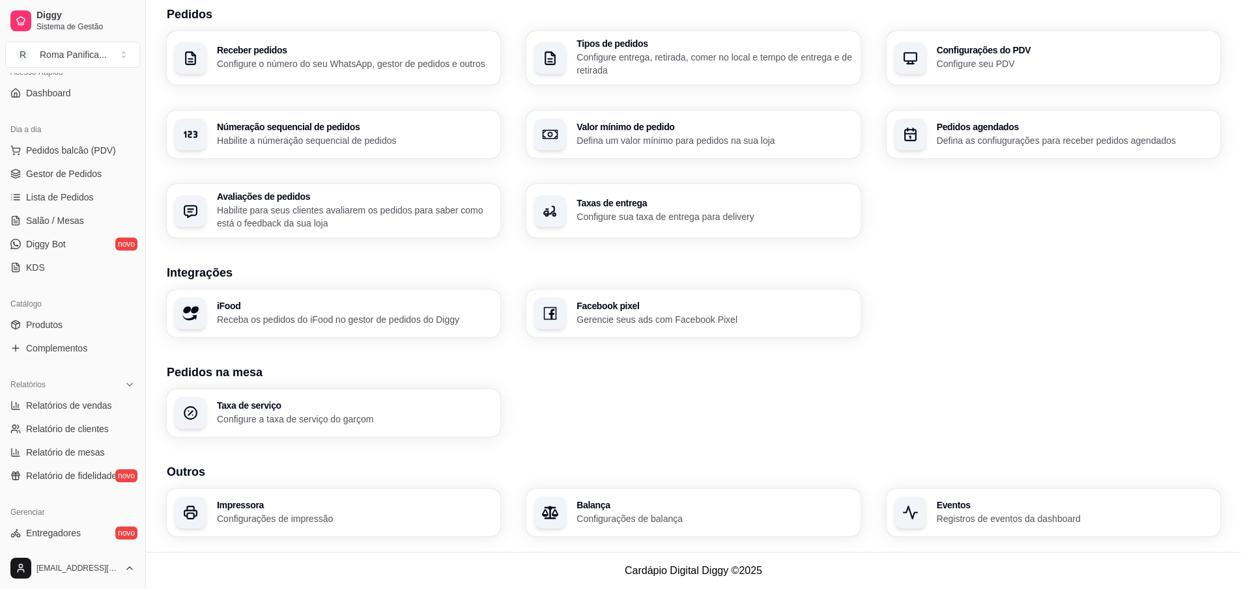
scroll to position [0, 0]
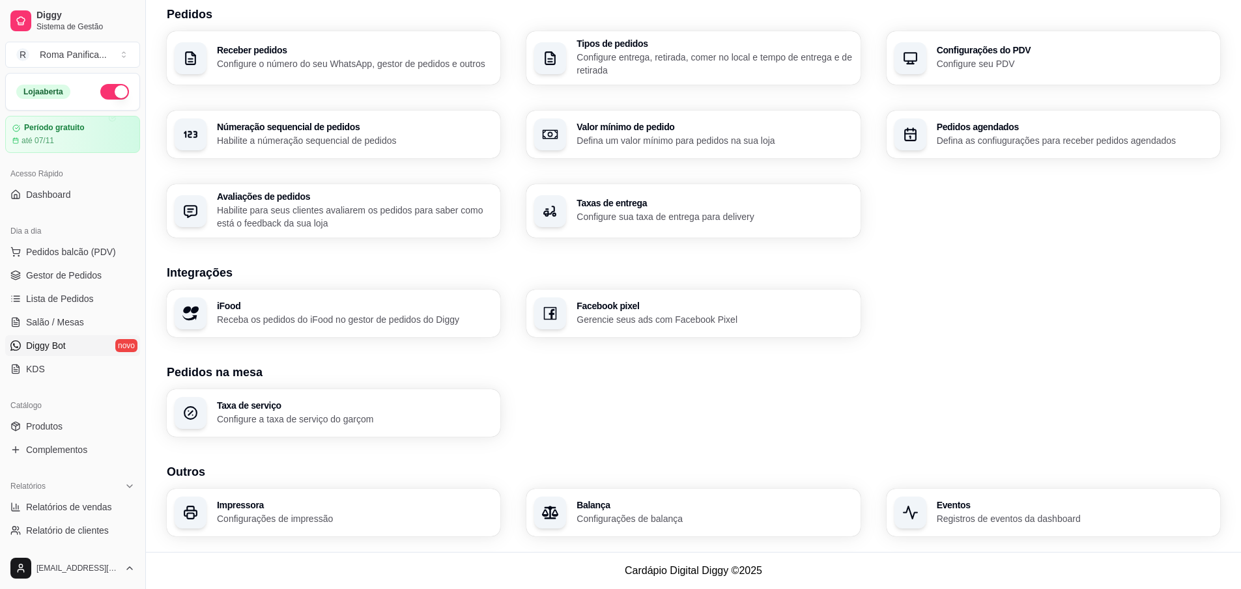
click at [79, 349] on link "Diggy Bot novo" at bounding box center [72, 345] width 135 height 21
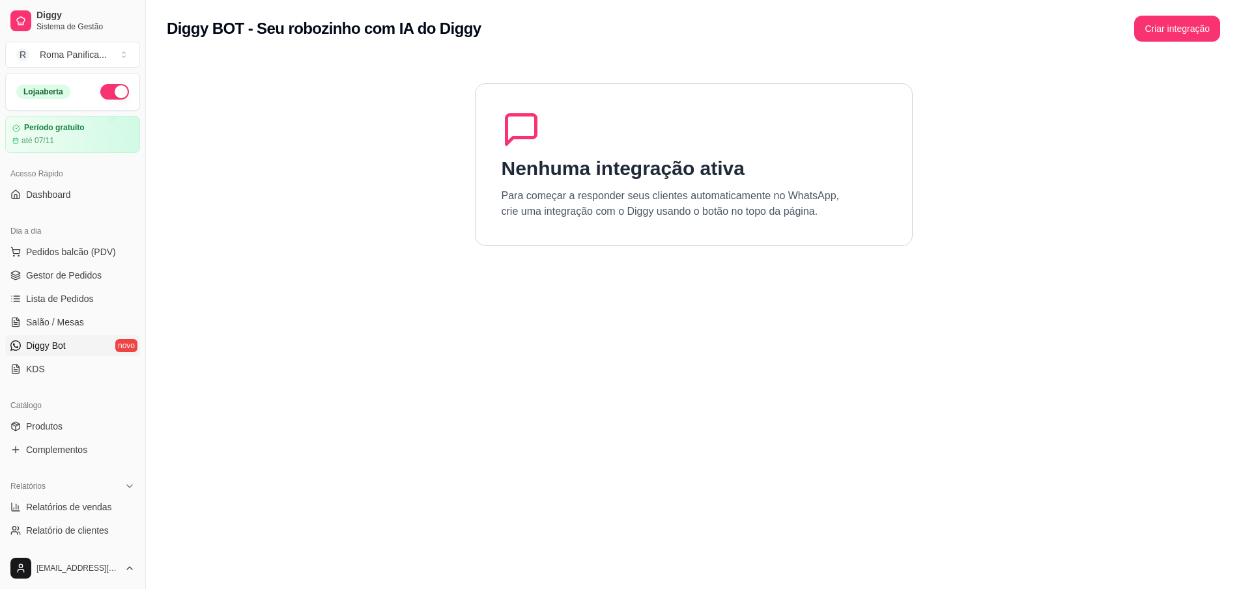
click at [71, 349] on link "Diggy Bot novo" at bounding box center [72, 345] width 135 height 21
click at [68, 325] on span "Salão / Mesas" at bounding box center [55, 322] width 58 height 13
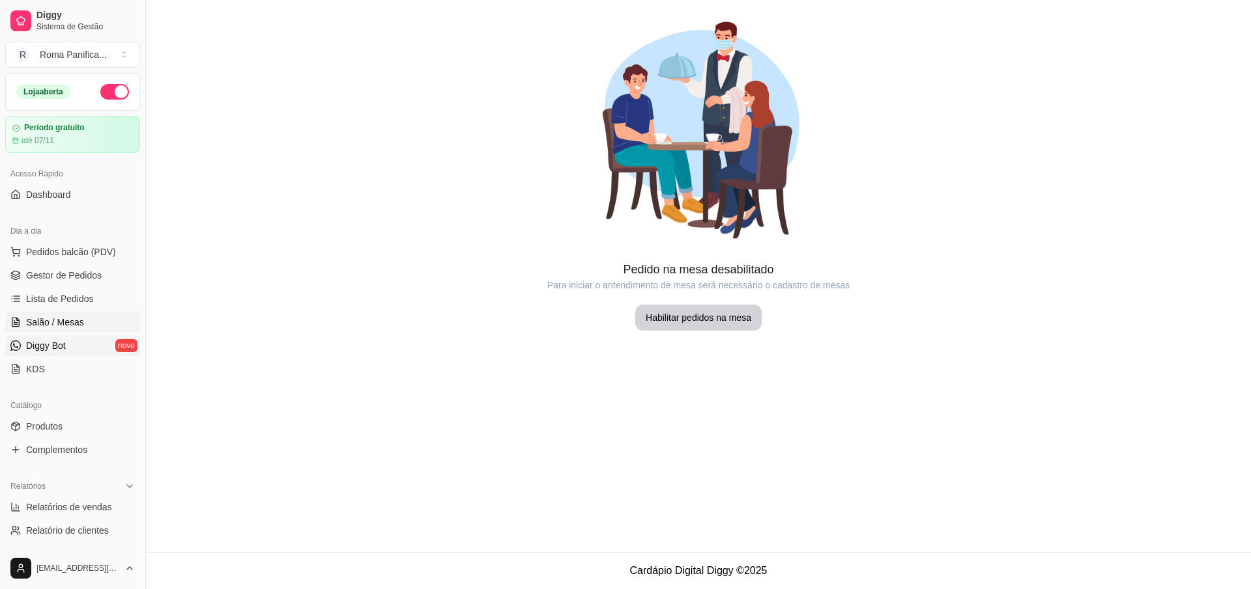
click at [62, 346] on span "Diggy Bot" at bounding box center [46, 345] width 40 height 13
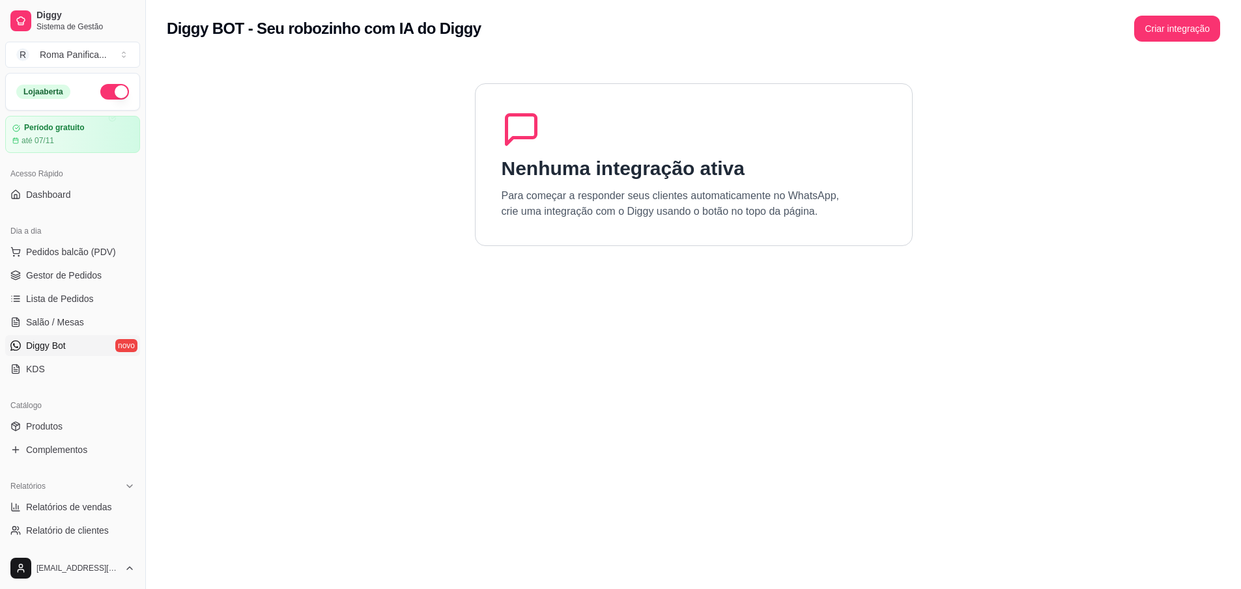
click at [62, 346] on span "Diggy Bot" at bounding box center [46, 345] width 40 height 13
click at [77, 343] on link "Diggy Bot novo" at bounding box center [72, 345] width 135 height 21
